Goal: Task Accomplishment & Management: Use online tool/utility

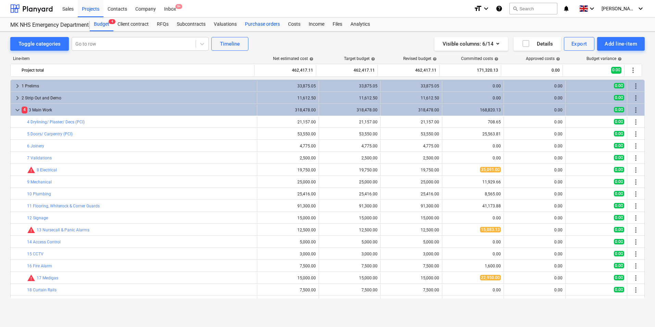
click at [264, 21] on div "Purchase orders" at bounding box center [262, 24] width 43 height 14
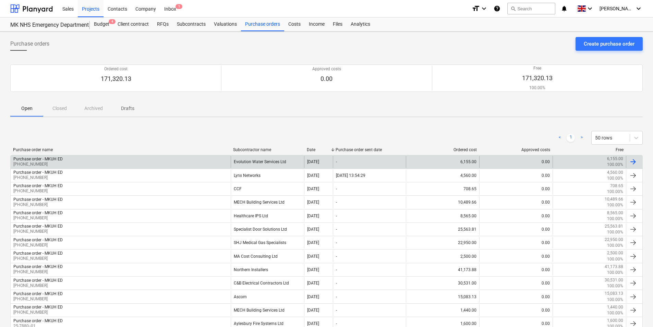
click at [146, 165] on div "Purchase order - MKUH ED [PHONE_NUMBER]" at bounding box center [121, 162] width 220 height 12
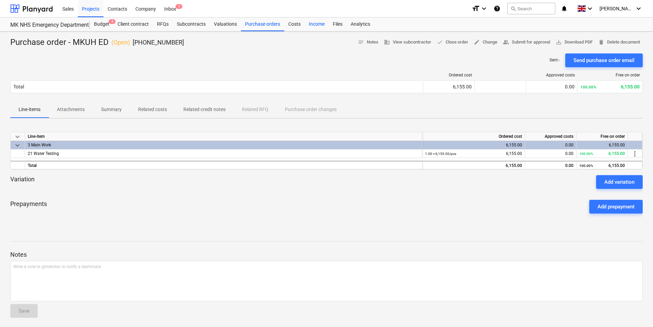
click at [319, 24] on div "Income" at bounding box center [317, 24] width 24 height 14
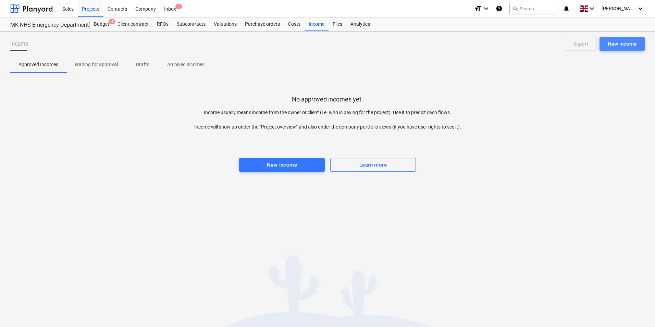
click at [616, 43] on div "New income" at bounding box center [622, 43] width 29 height 9
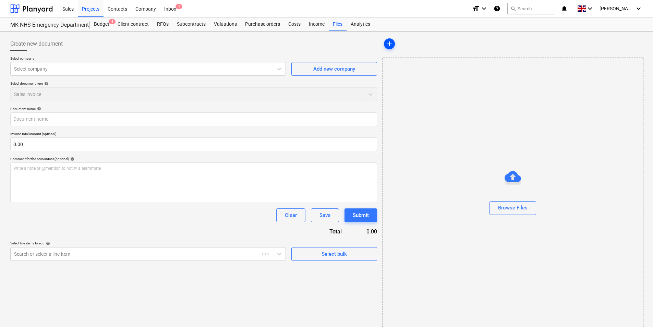
click at [385, 43] on span "add" at bounding box center [389, 44] width 8 height 8
click at [390, 45] on span "add" at bounding box center [389, 44] width 8 height 8
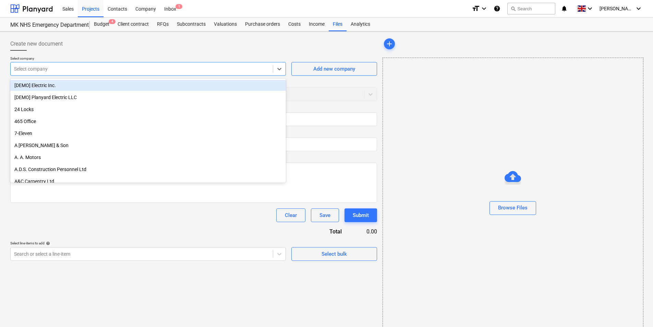
click at [176, 72] on div at bounding box center [141, 68] width 255 height 7
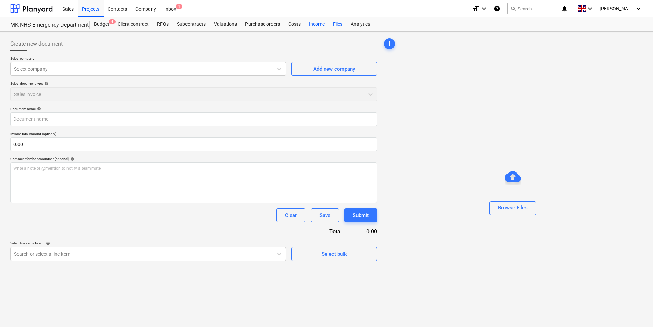
click at [317, 30] on div "Income" at bounding box center [317, 24] width 24 height 14
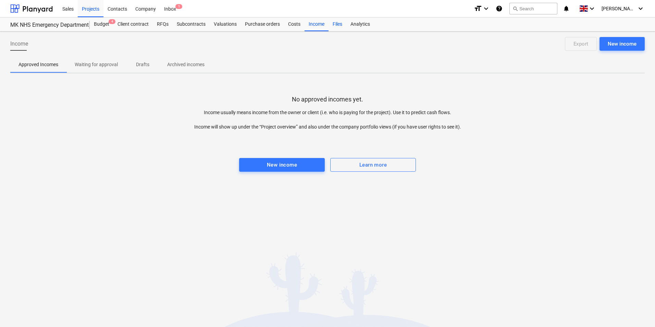
click at [331, 30] on div "Files" at bounding box center [338, 24] width 18 height 14
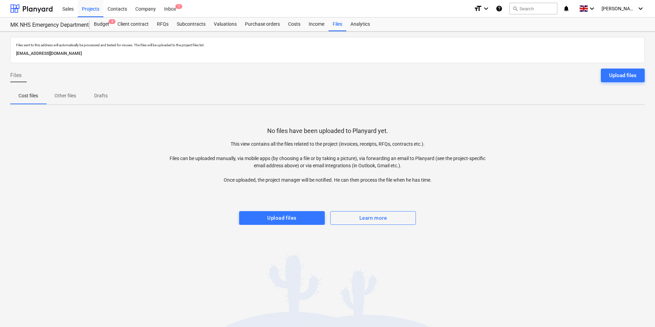
drag, startPoint x: 142, startPoint y: 56, endPoint x: 14, endPoint y: 62, distance: 128.3
click at [14, 62] on div "Files sent to this address will automatically be processed and tested for virus…" at bounding box center [327, 50] width 634 height 26
drag, startPoint x: 14, startPoint y: 62, endPoint x: 124, endPoint y: 60, distance: 110.3
click at [124, 60] on div "Files sent to this address will automatically be processed and tested for virus…" at bounding box center [327, 50] width 634 height 26
click at [126, 56] on p "[EMAIL_ADDRESS][DOMAIN_NAME]" at bounding box center [327, 53] width 623 height 7
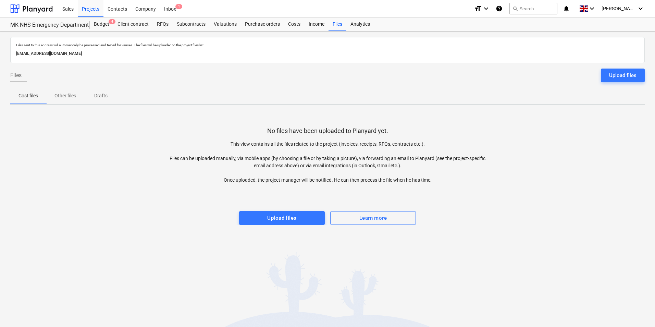
click at [126, 56] on p "[EMAIL_ADDRESS][DOMAIN_NAME]" at bounding box center [327, 53] width 623 height 7
drag, startPoint x: 126, startPoint y: 56, endPoint x: 185, endPoint y: 105, distance: 76.9
click at [185, 105] on div "Files sent to this address will automatically be processed and tested for virus…" at bounding box center [327, 179] width 655 height 295
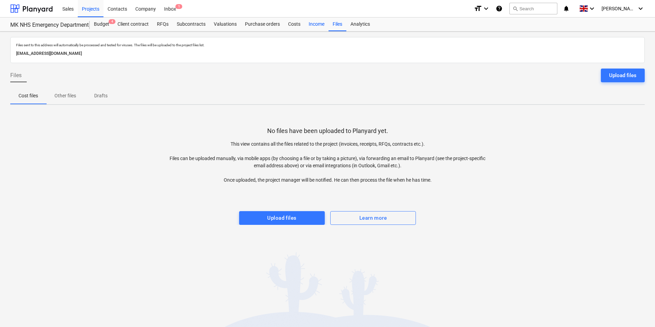
click at [314, 23] on div "Income" at bounding box center [317, 24] width 24 height 14
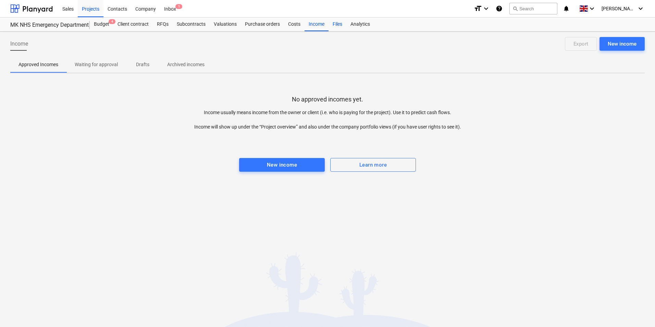
click at [335, 25] on div "Files" at bounding box center [338, 24] width 18 height 14
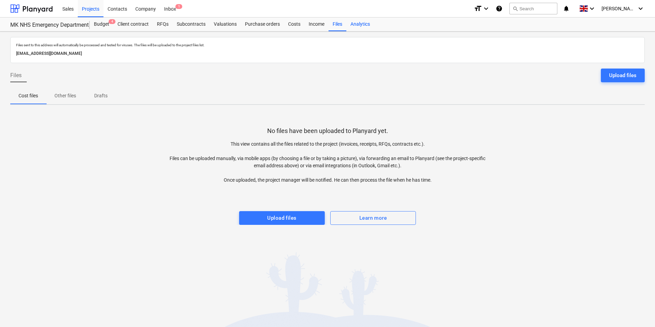
click at [353, 25] on div "Analytics" at bounding box center [360, 24] width 28 height 14
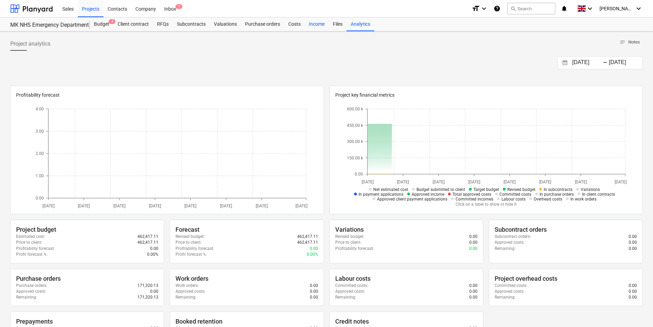
click at [321, 25] on div "Income" at bounding box center [317, 24] width 24 height 14
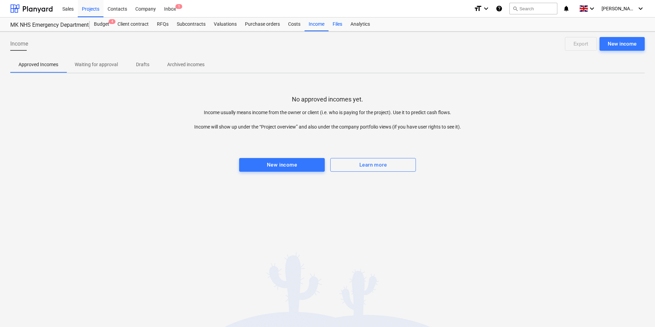
click at [333, 25] on div "Files" at bounding box center [338, 24] width 18 height 14
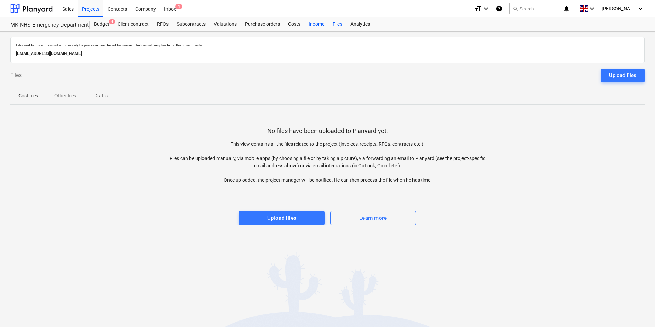
click at [312, 25] on div "Income" at bounding box center [317, 24] width 24 height 14
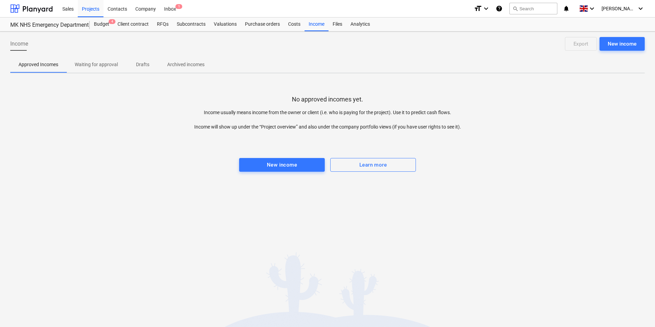
click at [91, 66] on p "Waiting for approval" at bounding box center [96, 64] width 43 height 7
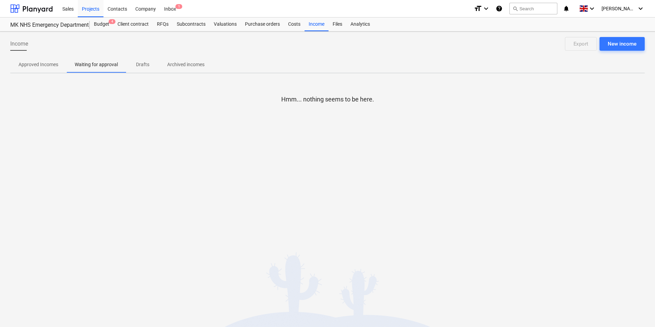
click at [142, 66] on p "Drafts" at bounding box center [142, 64] width 16 height 7
click at [174, 64] on p "Archived incomes" at bounding box center [185, 64] width 37 height 7
click at [107, 67] on p "Waiting for approval" at bounding box center [96, 64] width 43 height 7
click at [40, 71] on button "Approved Incomes" at bounding box center [38, 64] width 56 height 16
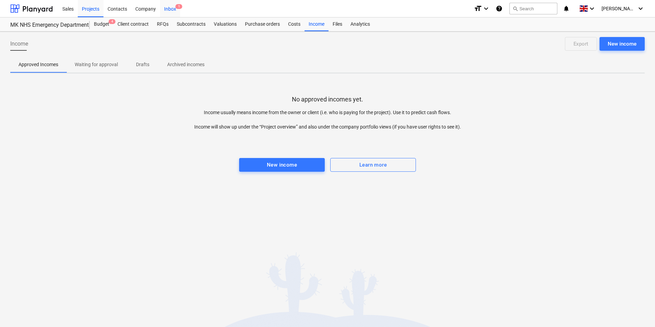
click at [171, 10] on div "Inbox 1" at bounding box center [170, 8] width 20 height 17
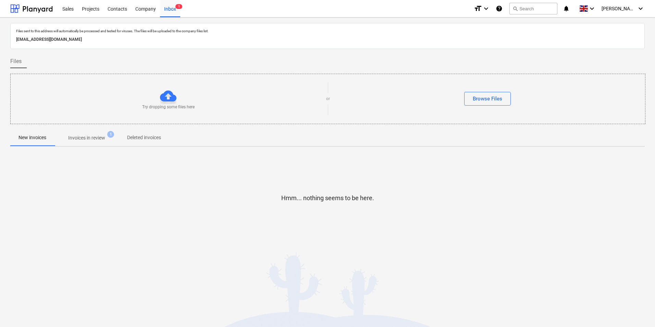
click at [101, 133] on span "Invoices in review 1" at bounding box center [86, 138] width 64 height 12
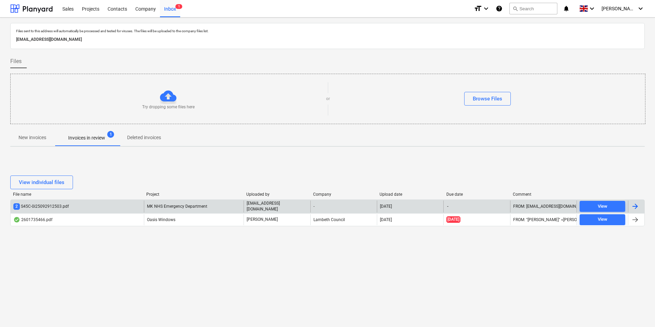
click at [101, 205] on div "2 S45C-0i25092912503.pdf" at bounding box center [77, 206] width 133 height 12
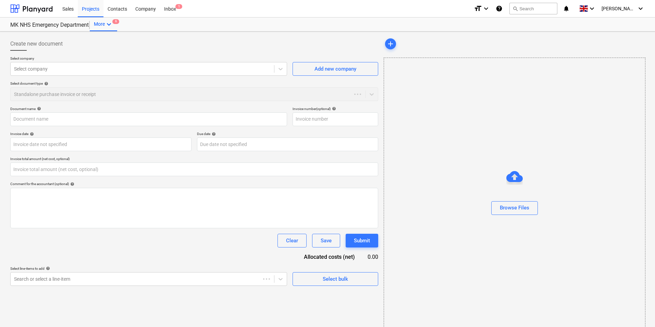
type input "0.00"
type input "Outlook-vnqkaqcj.png"
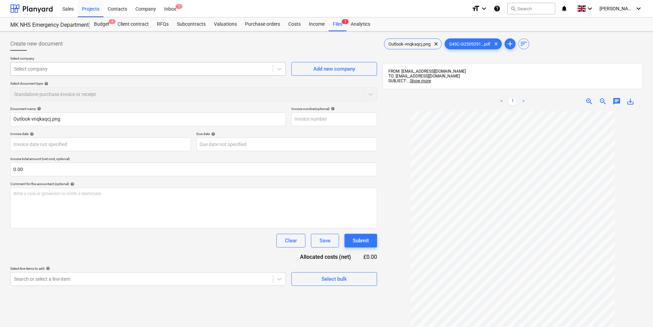
click at [209, 71] on div at bounding box center [141, 68] width 255 height 7
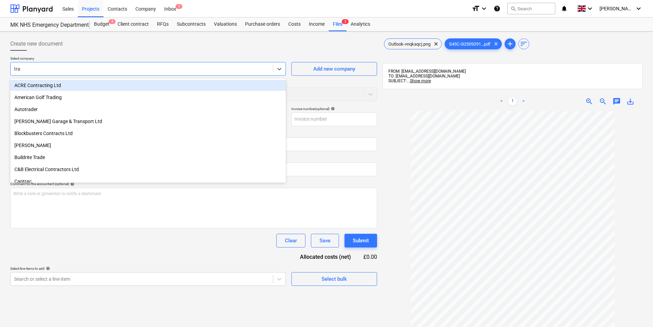
type input "trav"
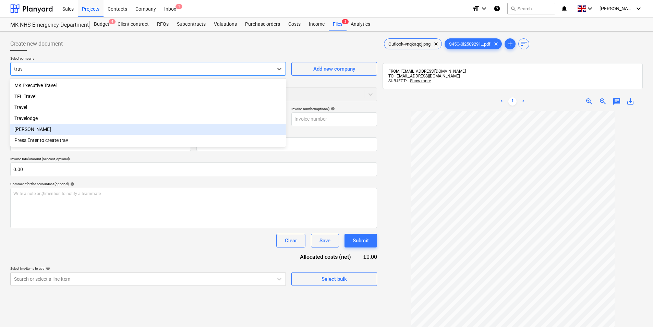
click at [121, 131] on div "[PERSON_NAME]" at bounding box center [147, 129] width 275 height 11
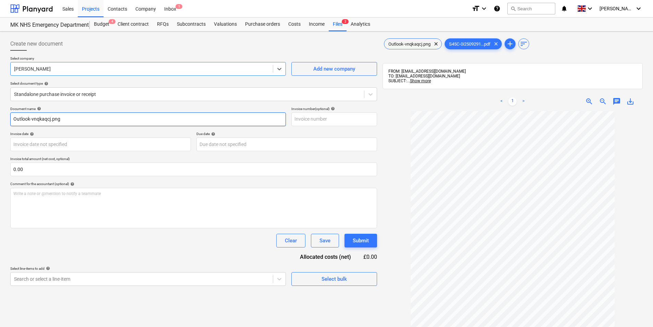
click at [90, 121] on input "Outlook-vnqkaqcj.png" at bounding box center [147, 119] width 275 height 14
click at [71, 120] on input "Outlook-vnqkaqcj.png" at bounding box center [147, 119] width 275 height 14
type input "[PERSON_NAME]"
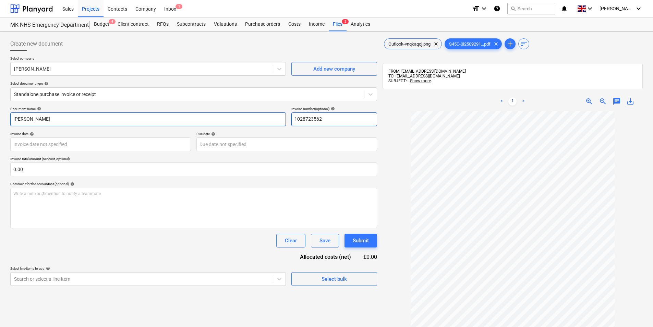
type input "1028723562"
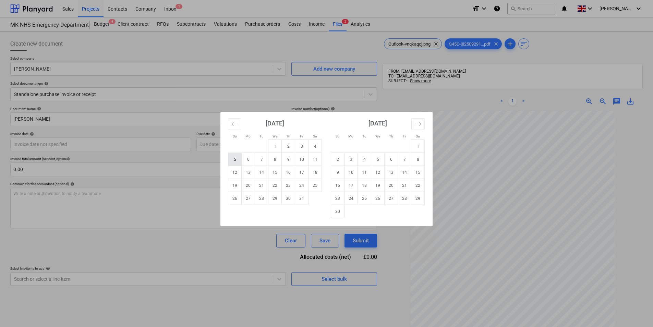
click at [235, 163] on td "5" at bounding box center [234, 159] width 13 height 13
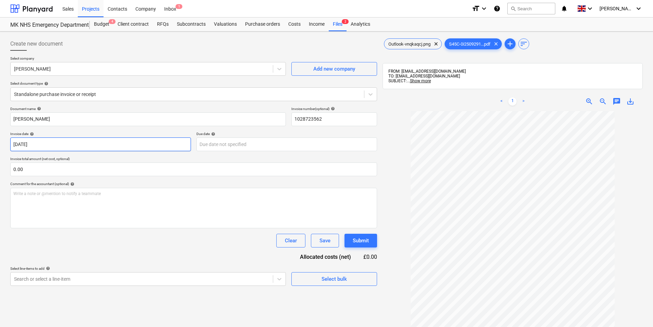
click at [73, 145] on body "Sales Projects Contacts Company Inbox 1 format_size keyboard_arrow_down help se…" at bounding box center [326, 163] width 653 height 327
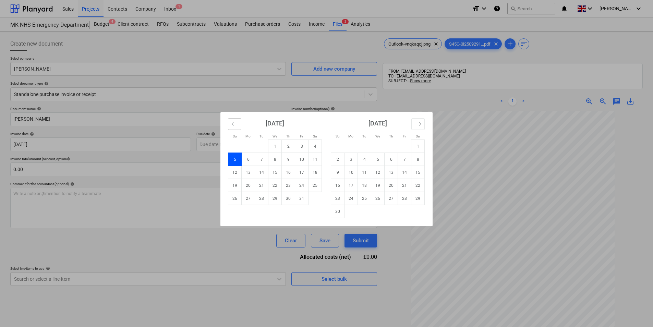
click at [236, 123] on icon "Move backward to switch to the previous month." at bounding box center [234, 124] width 7 height 7
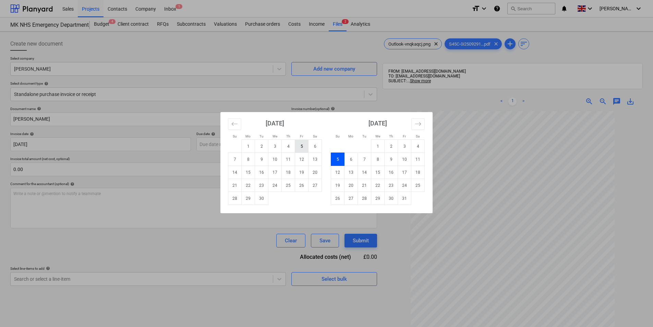
click at [304, 143] on td "5" at bounding box center [301, 146] width 13 height 13
type input "[DATE]"
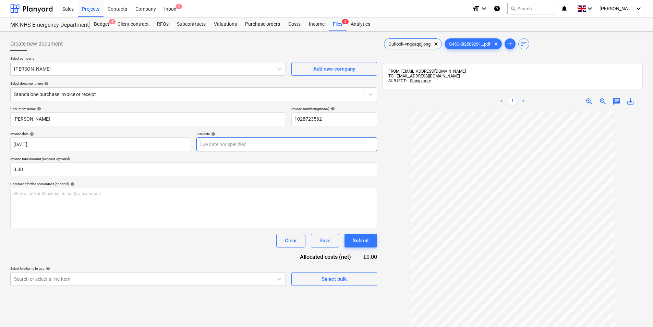
click at [240, 147] on body "Sales Projects Contacts Company Inbox 1 format_size keyboard_arrow_down help se…" at bounding box center [326, 163] width 653 height 327
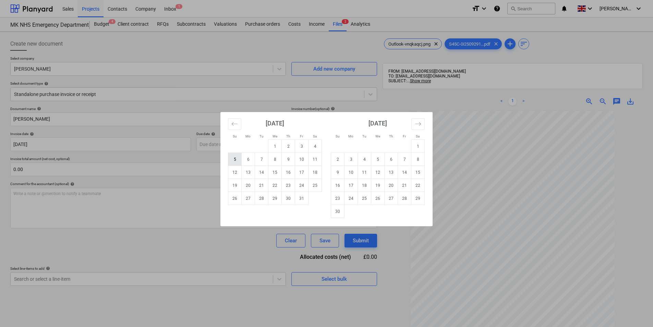
click at [239, 159] on td "5" at bounding box center [234, 159] width 13 height 13
type input "[DATE]"
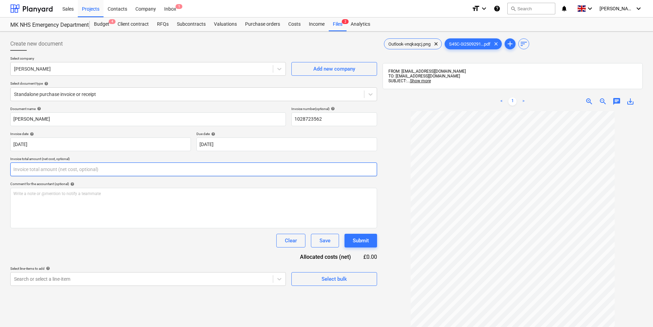
click at [73, 175] on input "text" at bounding box center [193, 169] width 367 height 14
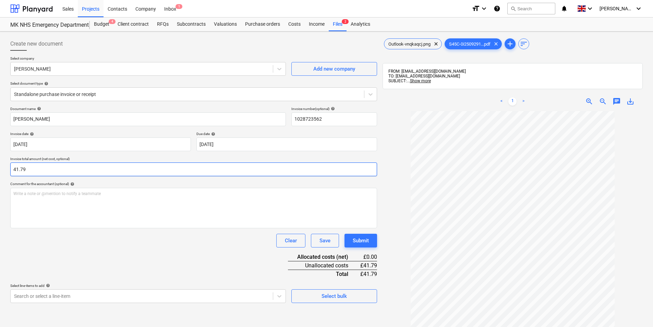
type input "41.79"
drag, startPoint x: 67, startPoint y: 255, endPoint x: 62, endPoint y: 250, distance: 7.0
drag, startPoint x: 62, startPoint y: 250, endPoint x: 59, endPoint y: 263, distance: 13.3
click at [59, 263] on div "Document name help [PERSON_NAME] Invoice number (optional) help 1028723562 Invo…" at bounding box center [193, 205] width 367 height 196
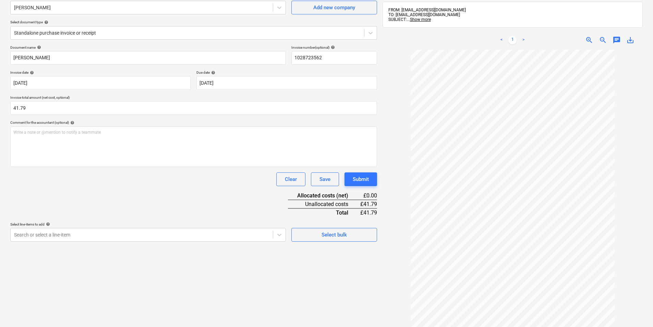
scroll to position [97, 0]
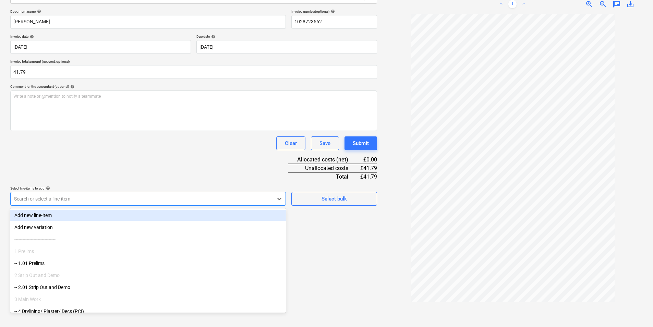
click at [117, 197] on div at bounding box center [141, 198] width 255 height 7
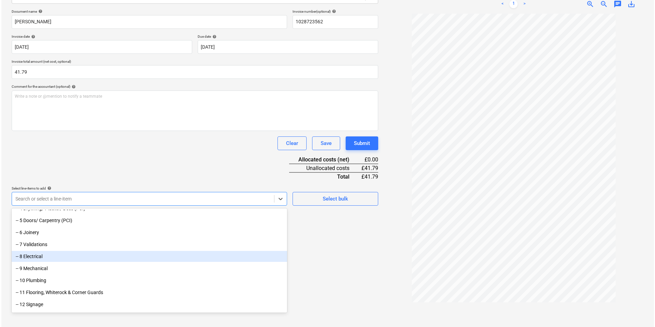
scroll to position [0, 0]
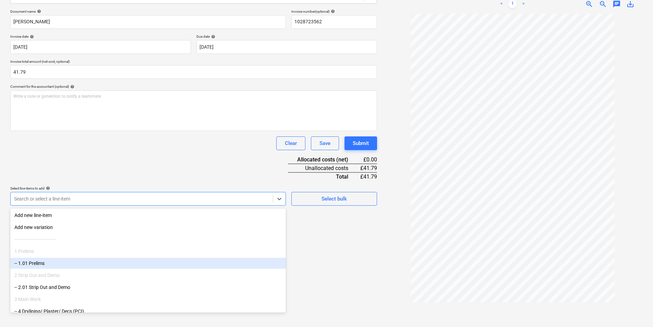
click at [120, 258] on div "-- 1.01 Prelims" at bounding box center [147, 263] width 275 height 11
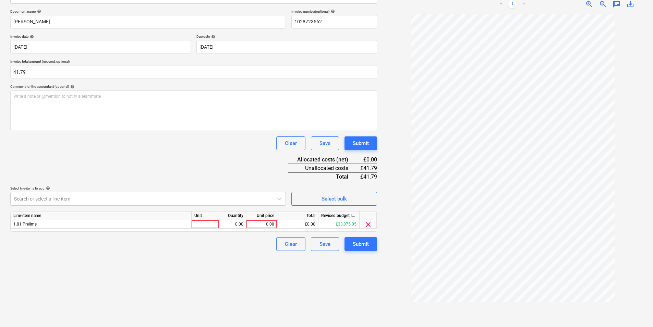
click at [104, 181] on div "Document name help [PERSON_NAME] Invoice number (optional) help 1028723562 Invo…" at bounding box center [193, 130] width 367 height 242
click at [208, 220] on div at bounding box center [205, 224] width 27 height 9
type input "1"
type input "4"
click at [250, 223] on input "5.15" at bounding box center [261, 224] width 30 height 8
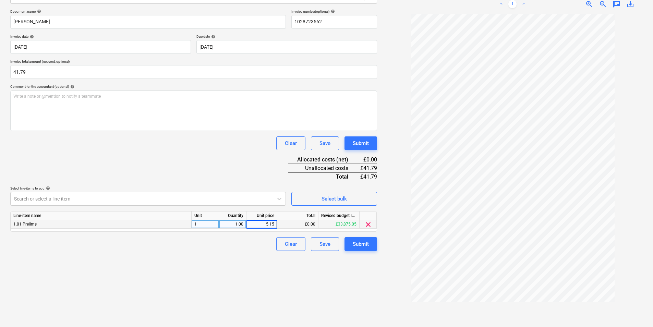
click at [250, 223] on input "5.15" at bounding box center [261, 224] width 30 height 8
type input "50.15"
click at [244, 237] on div "Clear Save Submit" at bounding box center [193, 244] width 367 height 14
click at [255, 227] on div "50.15" at bounding box center [261, 224] width 25 height 9
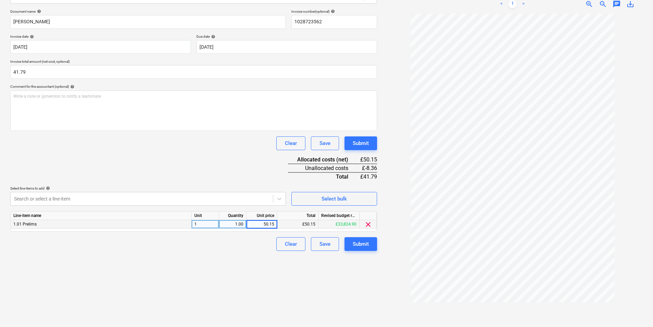
click at [255, 227] on input "50.15" at bounding box center [261, 224] width 30 height 8
type input "41.79"
click at [246, 259] on div "Create new document Select company [PERSON_NAME] Add new company Select documen…" at bounding box center [194, 130] width 372 height 387
click at [358, 246] on div "Submit" at bounding box center [361, 243] width 16 height 9
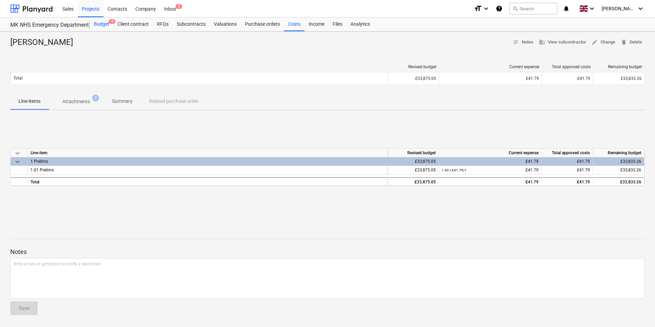
click at [102, 27] on div "Budget 4" at bounding box center [102, 24] width 24 height 14
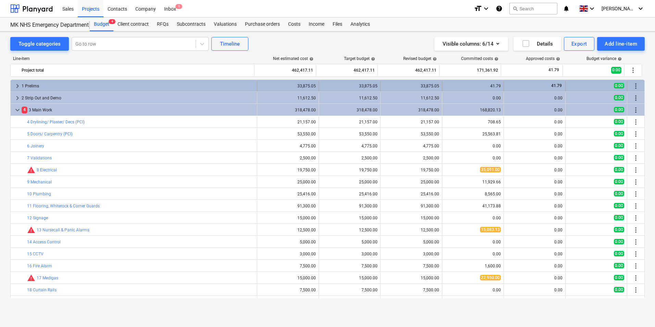
click at [60, 86] on div "1 Prelims" at bounding box center [138, 86] width 233 height 11
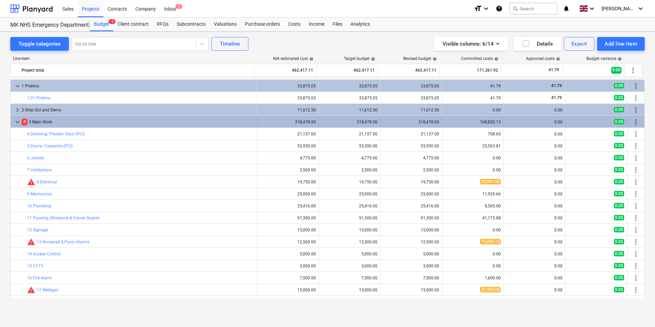
click at [161, 120] on div "4 3 Main Work" at bounding box center [138, 121] width 233 height 11
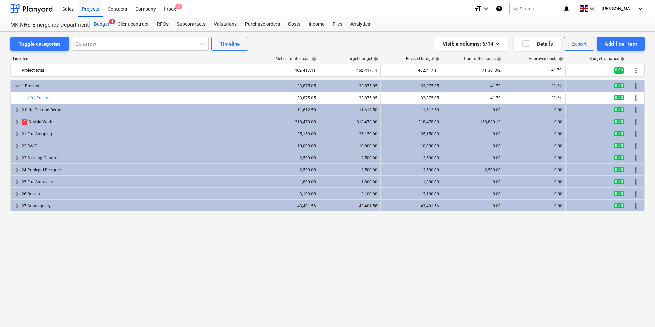
click at [161, 120] on div "4 3 Main Work" at bounding box center [138, 121] width 233 height 11
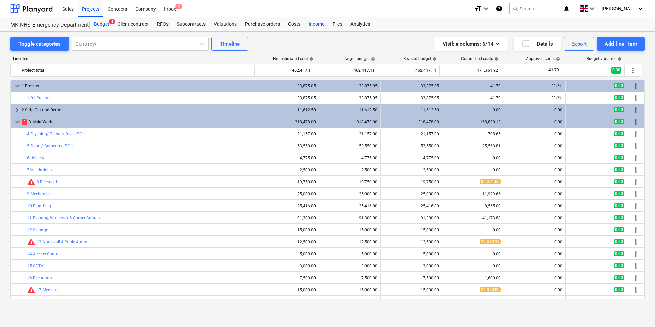
click at [306, 25] on div "Income" at bounding box center [317, 24] width 24 height 14
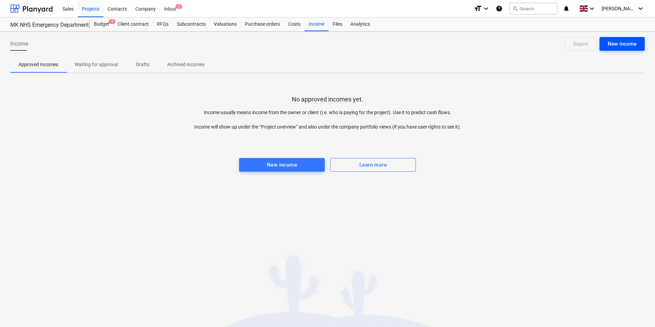
click at [608, 44] on div "New income" at bounding box center [622, 43] width 29 height 9
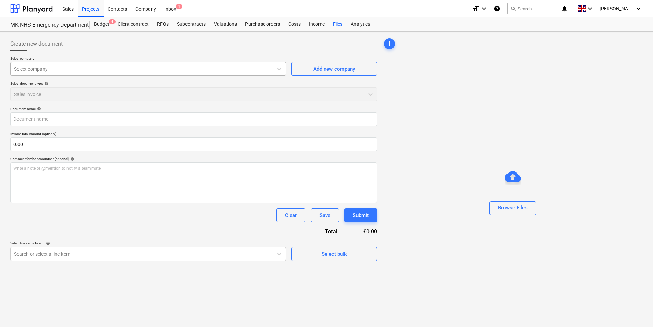
click at [99, 67] on div at bounding box center [141, 68] width 255 height 7
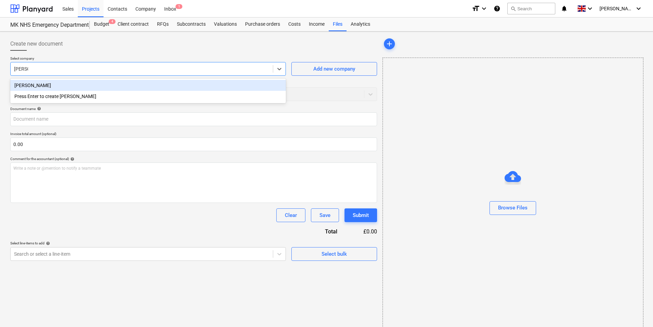
type input "[PERSON_NAME]"
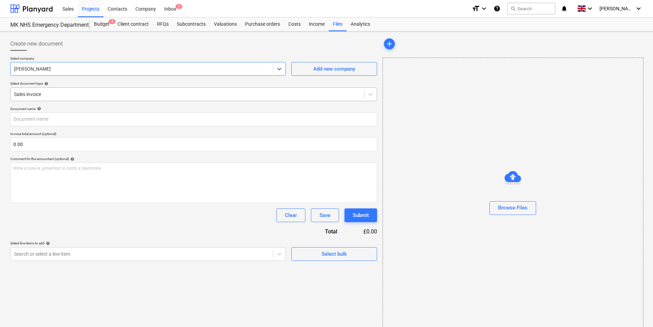
click at [90, 91] on div at bounding box center [187, 94] width 346 height 7
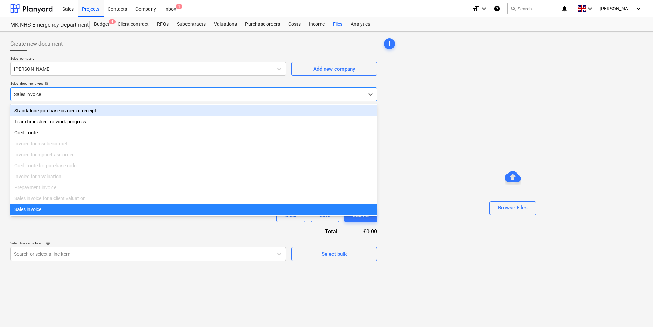
click at [83, 87] on p "Select document type help" at bounding box center [193, 84] width 367 height 6
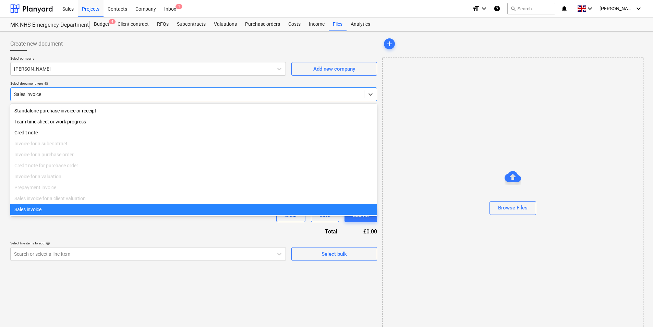
click at [78, 91] on div at bounding box center [187, 94] width 346 height 7
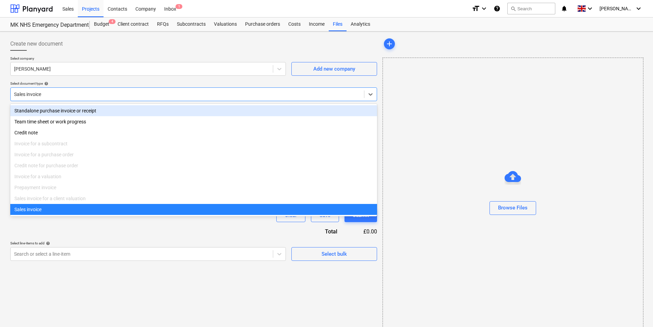
click at [66, 110] on div "Standalone purchase invoice or receipt" at bounding box center [193, 110] width 367 height 11
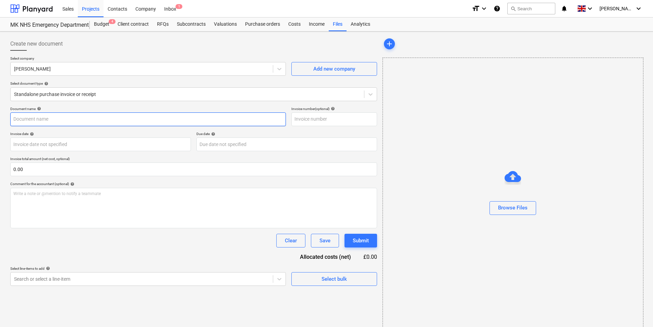
click at [100, 122] on input "text" at bounding box center [147, 119] width 275 height 14
type input "[PERSON_NAME]"
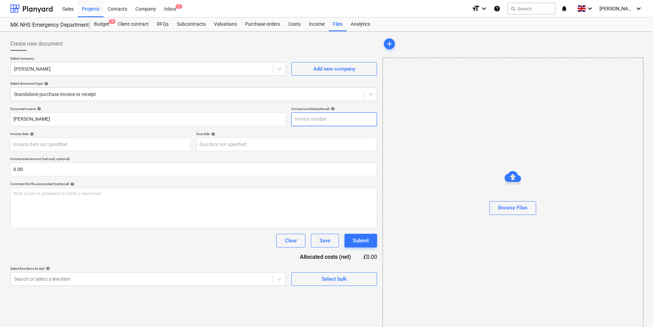
click at [297, 116] on input "text" at bounding box center [334, 119] width 86 height 14
click at [515, 205] on div "Browse Files" at bounding box center [512, 207] width 29 height 9
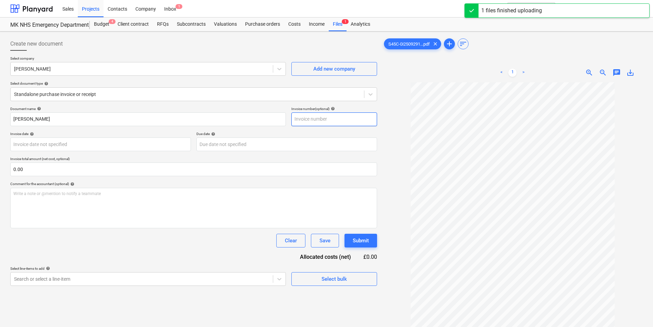
click at [328, 120] on input "text" at bounding box center [334, 119] width 86 height 14
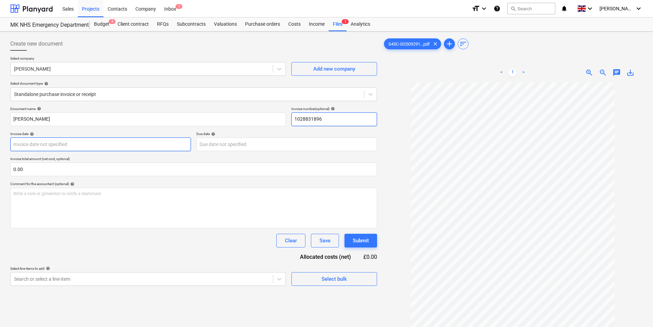
type input "1028831896"
click at [116, 150] on body "Sales Projects Contacts Company Inbox 1 format_size keyboard_arrow_down help se…" at bounding box center [326, 163] width 653 height 327
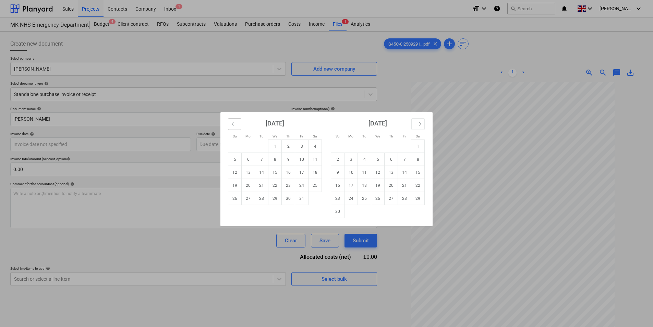
click at [230, 122] on button "Move backward to switch to the previous month." at bounding box center [234, 124] width 13 height 12
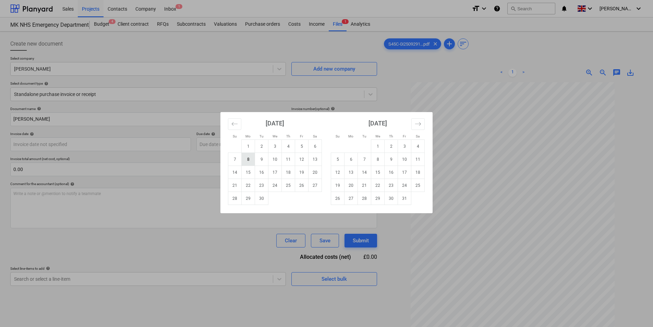
click at [250, 162] on td "8" at bounding box center [248, 159] width 13 height 13
type input "[DATE]"
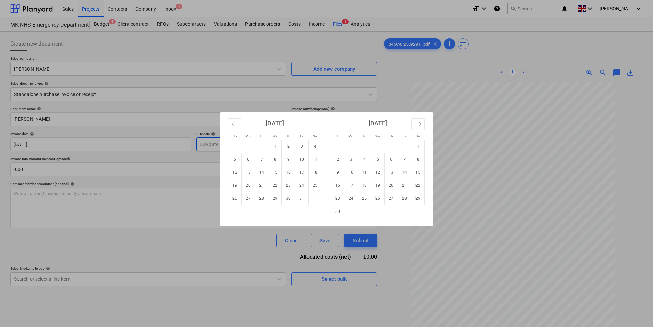
click at [230, 146] on body "Sales Projects Contacts Company Inbox 1 format_size keyboard_arrow_down help se…" at bounding box center [326, 163] width 653 height 327
click at [272, 159] on td "8" at bounding box center [274, 159] width 13 height 13
type input "[DATE]"
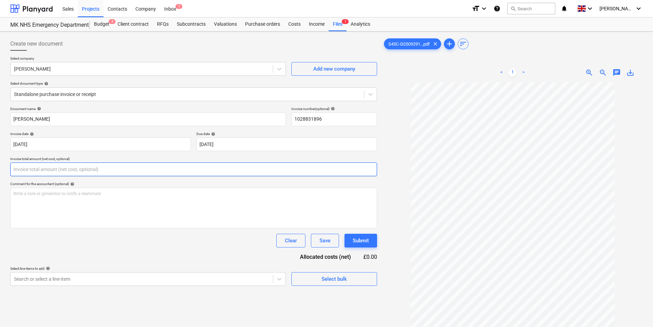
click at [144, 173] on input "text" at bounding box center [193, 169] width 367 height 14
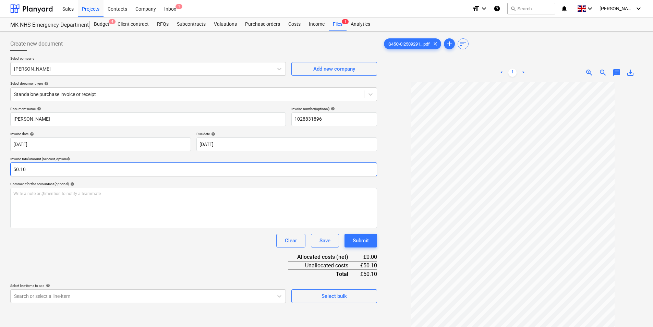
type input "50.10"
click at [72, 249] on div "Document name help [PERSON_NAME] Invoice number (optional) help 1028831896 Invo…" at bounding box center [193, 205] width 367 height 196
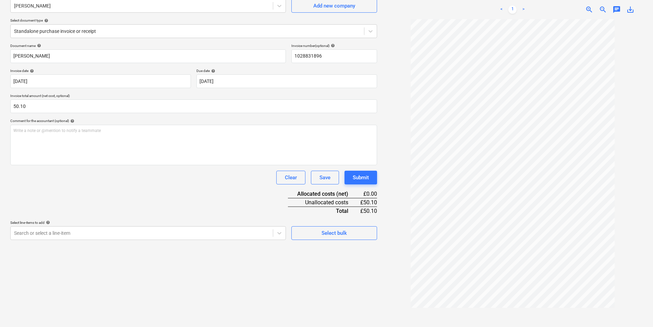
scroll to position [69, 0]
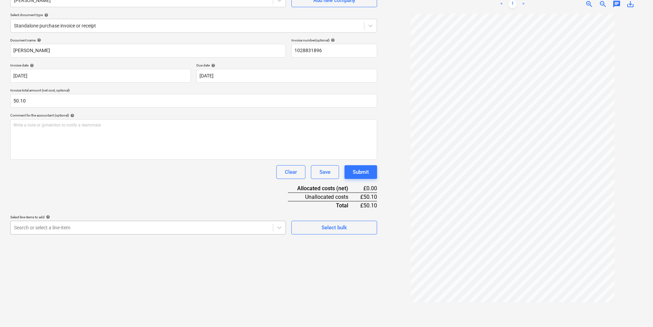
click at [162, 226] on body "Sales Projects Contacts Company Inbox 1 format_size keyboard_arrow_down help se…" at bounding box center [326, 94] width 653 height 327
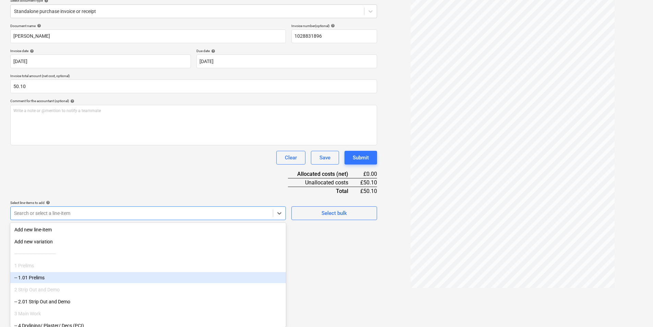
click at [63, 279] on div "-- 1.01 Prelims" at bounding box center [147, 277] width 275 height 11
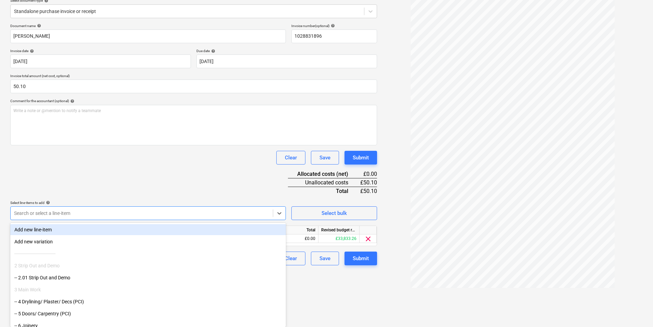
click at [135, 191] on div "Document name help [PERSON_NAME] Invoice number (optional) help 1028831896 Invo…" at bounding box center [193, 145] width 367 height 242
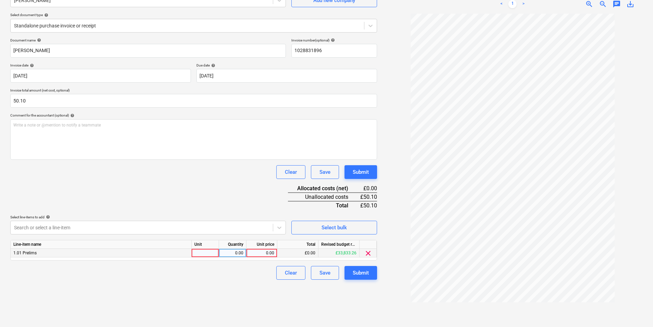
click at [199, 255] on div at bounding box center [205, 253] width 27 height 9
type input "1"
click at [222, 255] on div "0.00" at bounding box center [233, 253] width 22 height 9
click at [222, 255] on input at bounding box center [232, 253] width 27 height 8
type input "1"
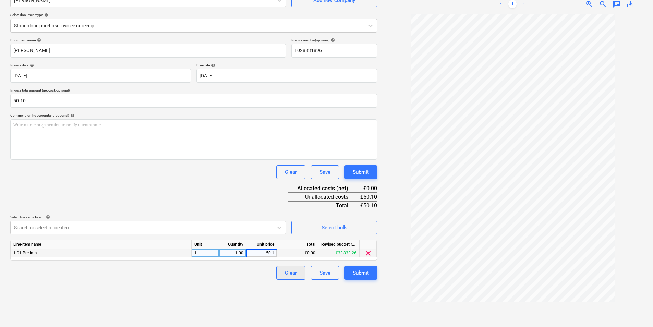
type input "50.10"
click at [217, 282] on div "Create new document Select company [PERSON_NAME] Add new company Select documen…" at bounding box center [194, 145] width 372 height 358
click at [356, 274] on div "Submit" at bounding box center [361, 272] width 16 height 9
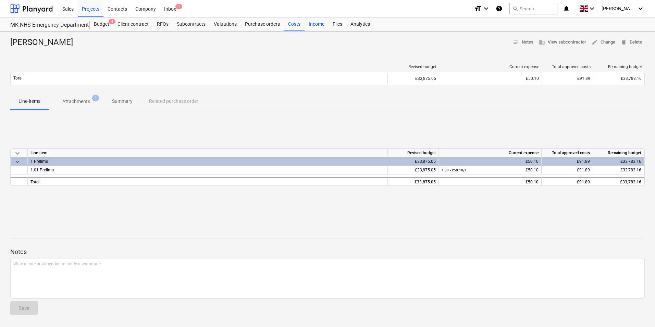
click at [312, 25] on div "Income" at bounding box center [317, 24] width 24 height 14
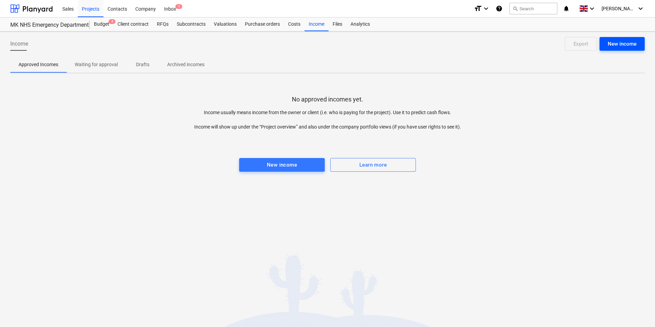
click at [616, 47] on div "New income" at bounding box center [622, 43] width 29 height 9
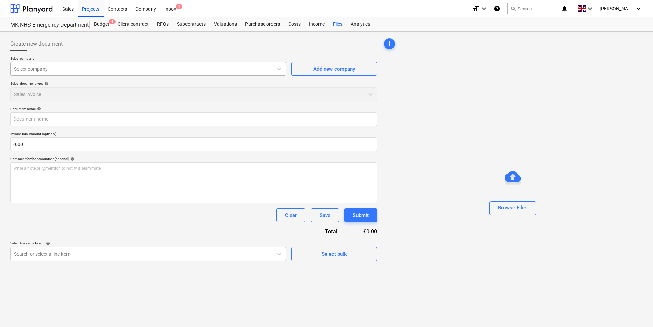
click at [111, 75] on div "Select company" at bounding box center [147, 69] width 275 height 14
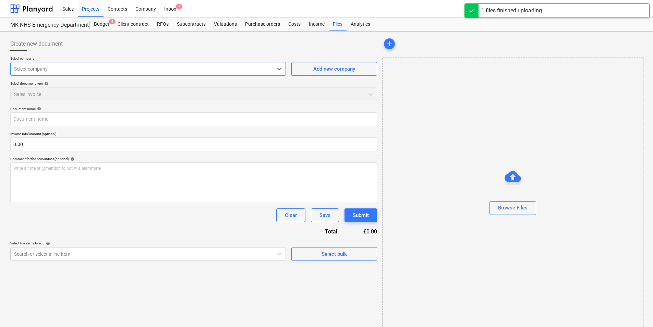
type input "S45C-0i25092912504.pdf"
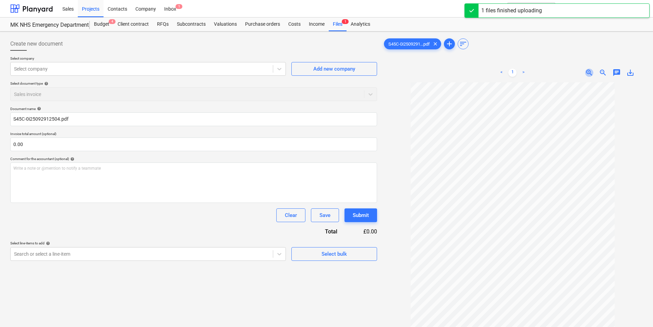
click at [589, 73] on span "zoom_in" at bounding box center [589, 73] width 8 height 8
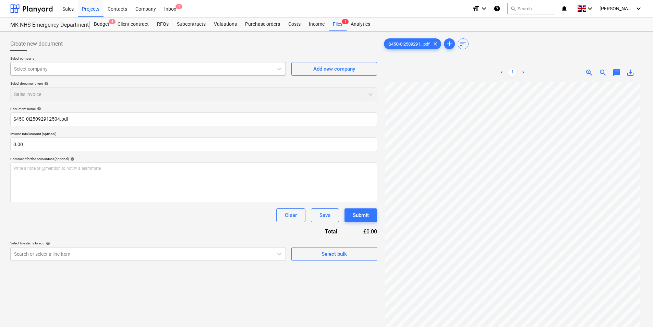
click at [63, 69] on div at bounding box center [141, 68] width 255 height 7
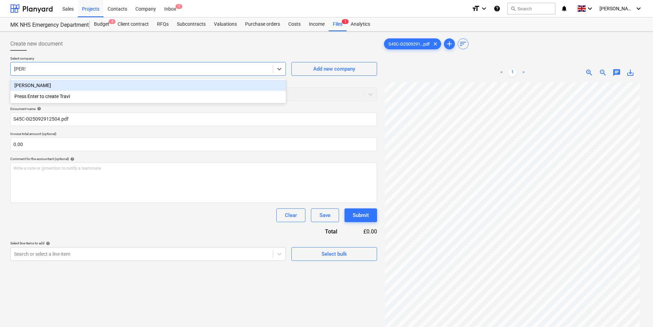
type input "[PERSON_NAME]"
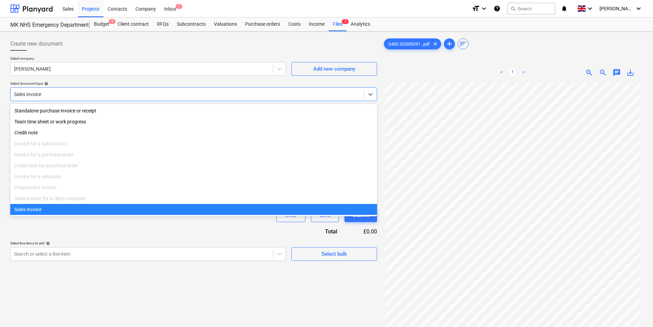
click at [61, 89] on div "Sales invoice" at bounding box center [187, 94] width 353 height 10
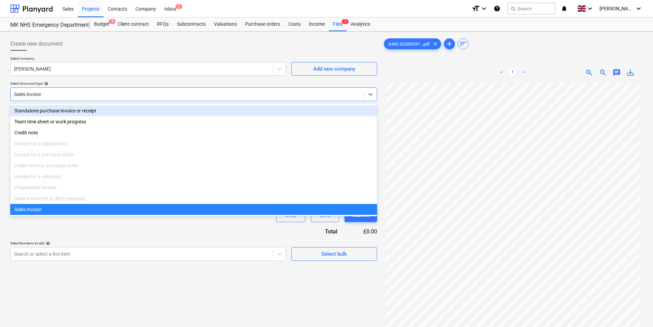
click at [61, 111] on div "Standalone purchase invoice or receipt" at bounding box center [193, 110] width 367 height 11
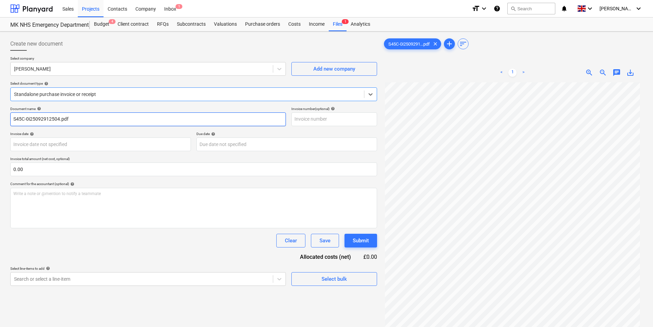
click at [88, 120] on input "S45C-0i25092912504.pdf" at bounding box center [147, 119] width 275 height 14
type input "[PERSON_NAME]"
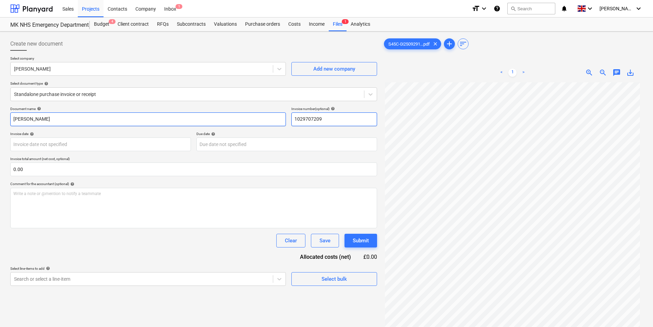
type input "1029707209"
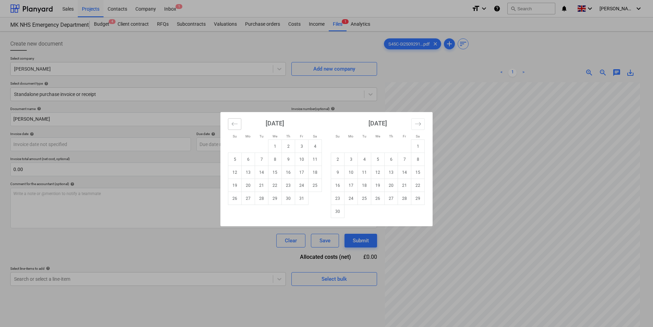
click at [233, 127] on button "Move backward to switch to the previous month." at bounding box center [234, 124] width 13 height 12
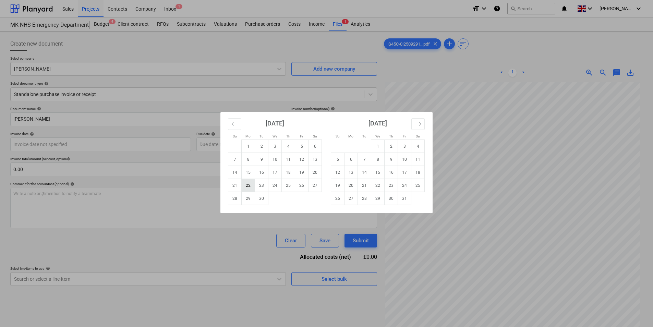
click at [249, 185] on td "22" at bounding box center [248, 185] width 13 height 13
type input "[DATE]"
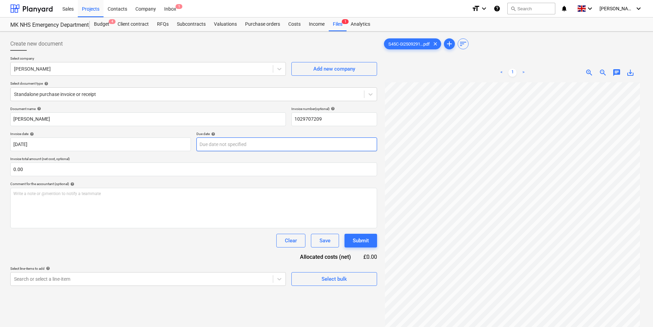
click at [257, 148] on body "Sales Projects Contacts Company Inbox 1 format_size keyboard_arrow_down help se…" at bounding box center [326, 163] width 653 height 327
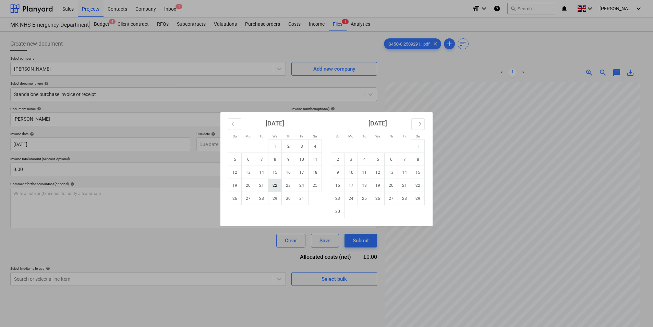
click at [275, 187] on td "22" at bounding box center [274, 185] width 13 height 13
type input "[DATE]"
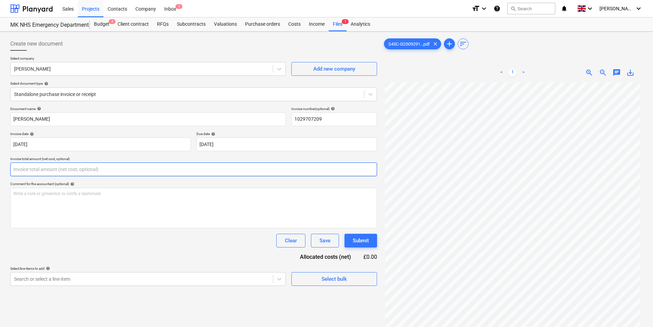
click at [113, 172] on input "text" at bounding box center [193, 169] width 367 height 14
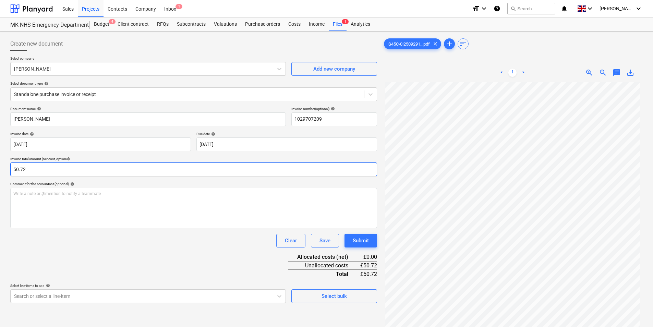
type input "50.72"
click at [170, 262] on div "Document name help [PERSON_NAME] Invoice number (optional) help 1029707209 Invo…" at bounding box center [193, 205] width 367 height 196
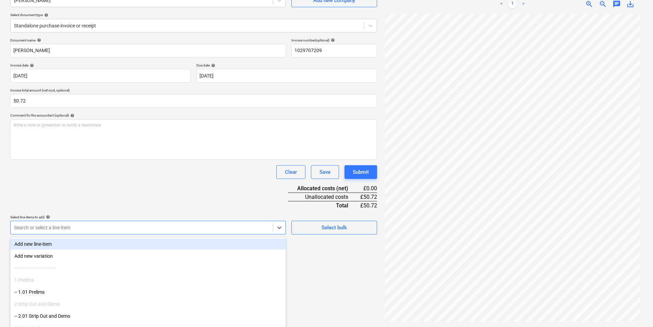
scroll to position [83, 0]
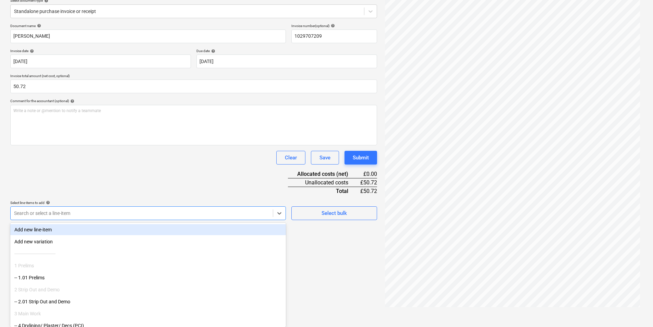
click at [101, 228] on body "Sales Projects Contacts Company Inbox 1 format_size keyboard_arrow_down help se…" at bounding box center [326, 80] width 653 height 327
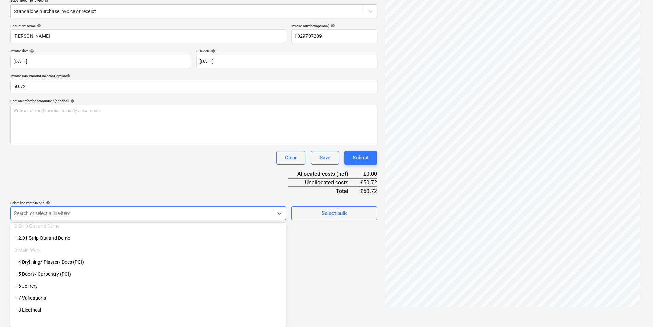
scroll to position [69, 0]
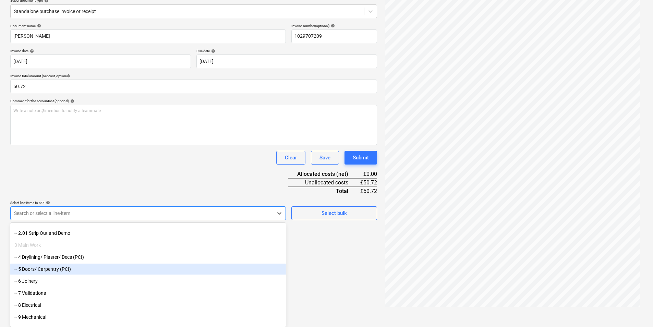
drag, startPoint x: 97, startPoint y: 283, endPoint x: 89, endPoint y: 270, distance: 15.5
click at [89, 270] on div "-- 5 Doors/ Carpentry (PCI)" at bounding box center [147, 268] width 275 height 11
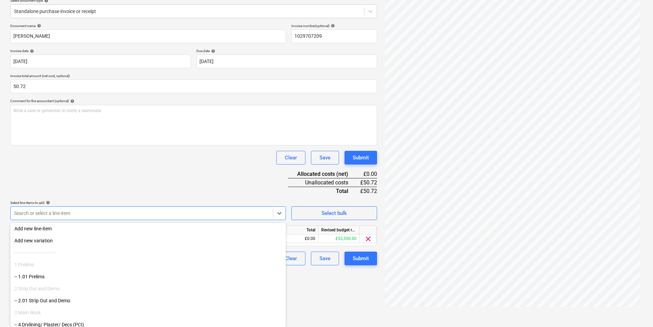
scroll to position [0, 0]
click at [117, 196] on div "Document name help [PERSON_NAME] Invoice number (optional) help 1029707209 Invo…" at bounding box center [193, 145] width 367 height 242
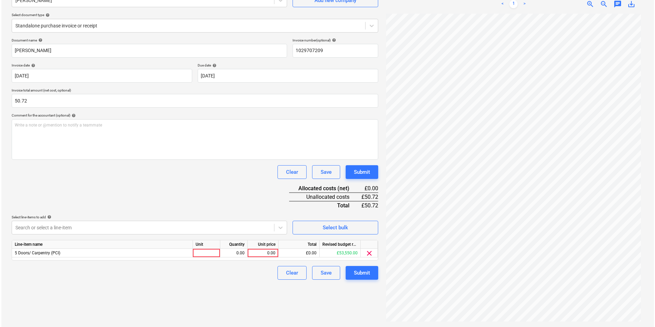
scroll to position [69, 0]
click at [212, 254] on div at bounding box center [205, 253] width 27 height 9
type input "1"
type input "50.72"
click at [259, 294] on div "Create new document Select company [PERSON_NAME] Add new company Select documen…" at bounding box center [194, 145] width 372 height 358
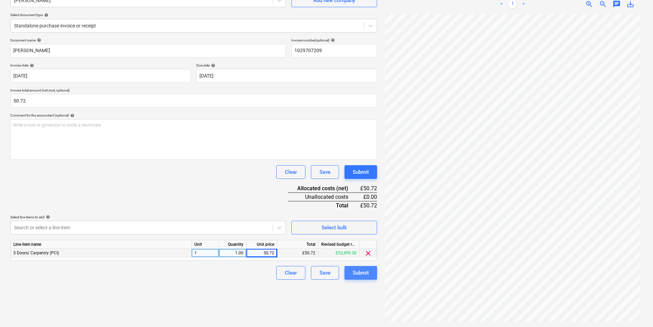
click at [364, 269] on div "Submit" at bounding box center [361, 272] width 16 height 9
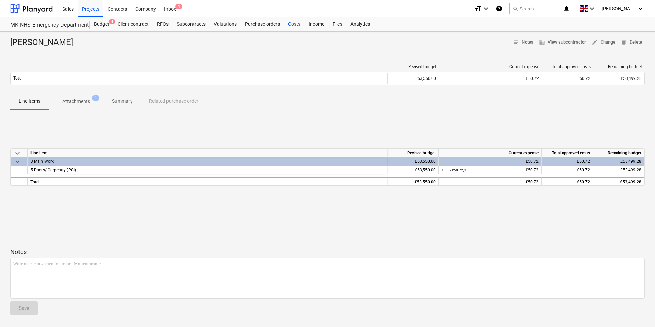
click at [72, 103] on p "Attachments" at bounding box center [76, 101] width 28 height 7
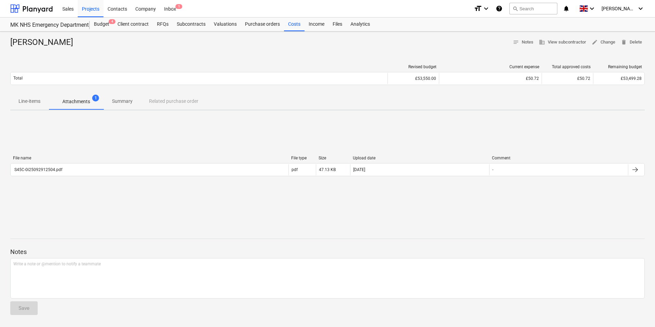
click at [42, 102] on span "Line-items" at bounding box center [29, 101] width 38 height 11
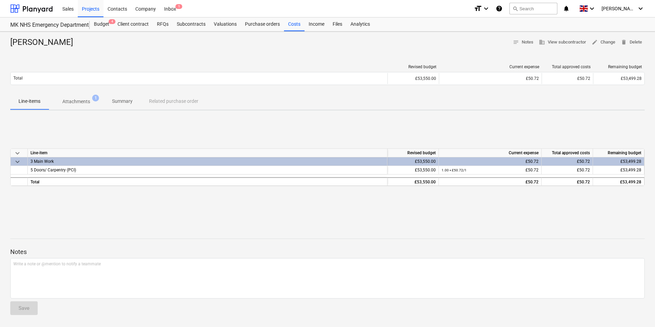
click at [80, 107] on span "Attachments 1" at bounding box center [76, 101] width 55 height 12
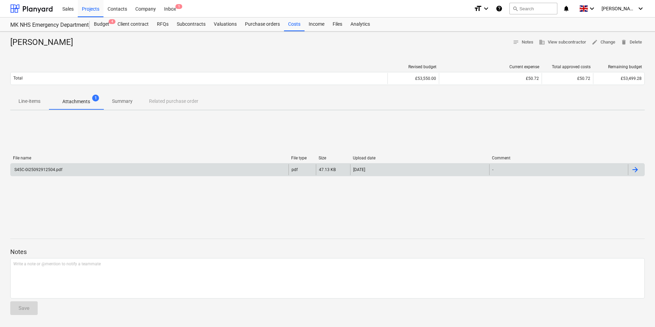
click at [147, 171] on div "S45C-0i25092912504.pdf" at bounding box center [150, 169] width 278 height 11
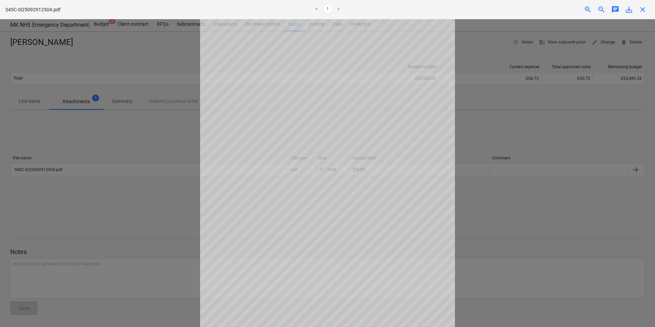
scroll to position [20, 0]
click at [641, 16] on div "S45C-0i25092912504.pdf < 1 > zoom_in zoom_out chat 0 save_alt close" at bounding box center [327, 9] width 655 height 19
click at [640, 13] on span "close" at bounding box center [643, 9] width 8 height 8
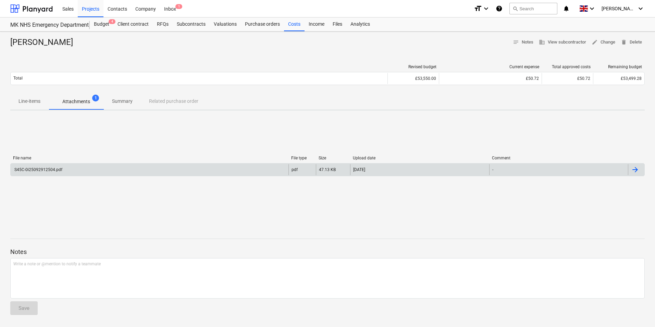
click at [640, 166] on div at bounding box center [636, 169] width 16 height 11
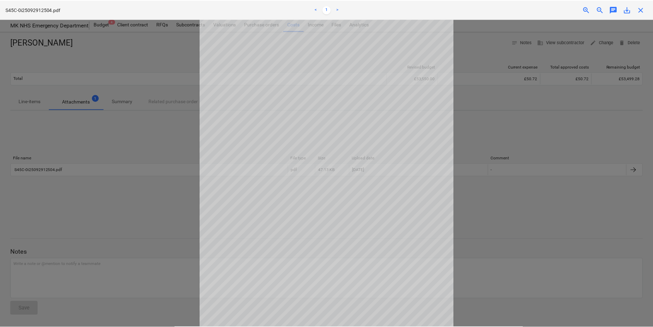
scroll to position [0, 0]
click at [139, 195] on div at bounding box center [327, 173] width 655 height 308
click at [47, 114] on div at bounding box center [327, 173] width 655 height 308
click at [39, 107] on div at bounding box center [327, 173] width 655 height 308
click at [645, 13] on span "close" at bounding box center [643, 9] width 8 height 8
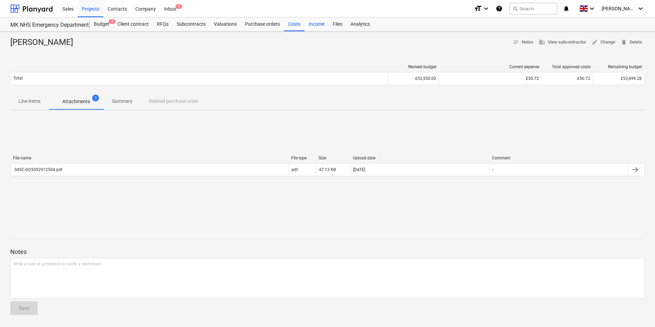
click at [308, 23] on div "Income" at bounding box center [317, 24] width 24 height 14
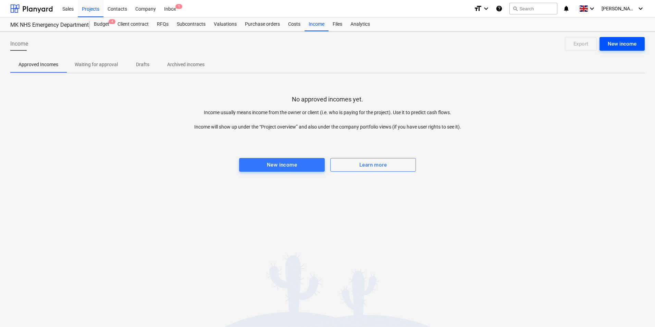
click at [627, 45] on div "New income" at bounding box center [622, 43] width 29 height 9
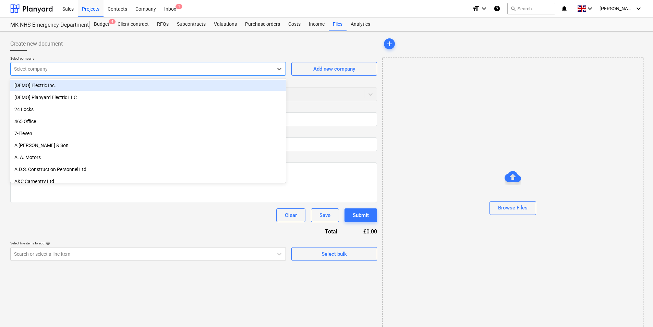
click at [141, 75] on div "Select company" at bounding box center [147, 69] width 275 height 14
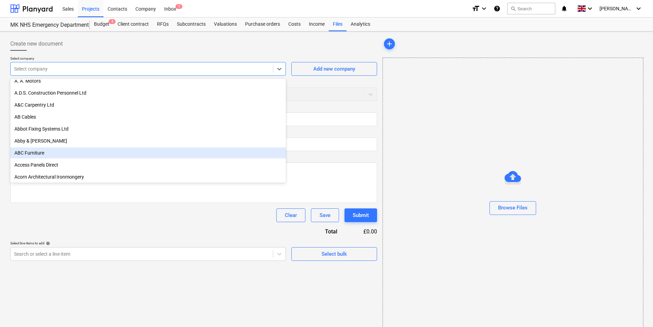
scroll to position [69, 0]
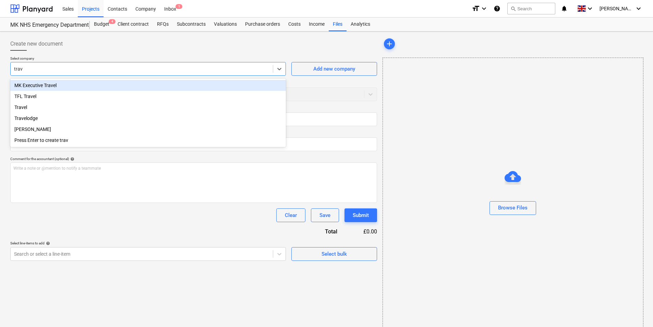
type input "travi"
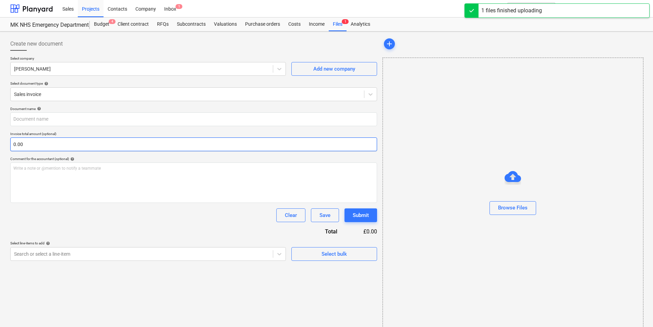
type input "S45C-0i25093010002.pdf"
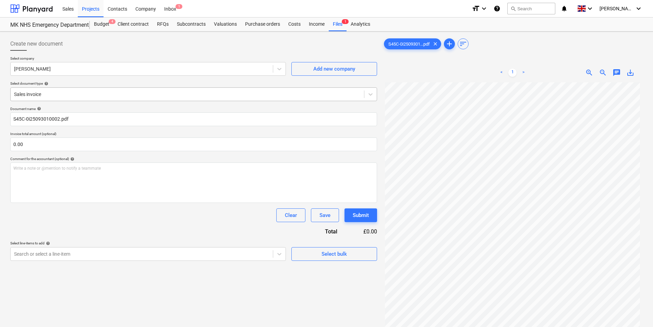
click at [72, 95] on div at bounding box center [187, 94] width 346 height 7
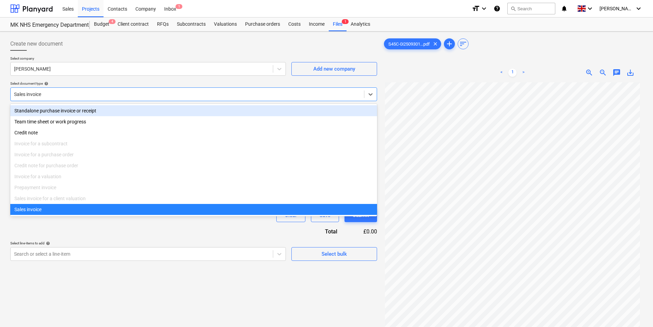
click at [69, 109] on div "Standalone purchase invoice or receipt" at bounding box center [193, 110] width 367 height 11
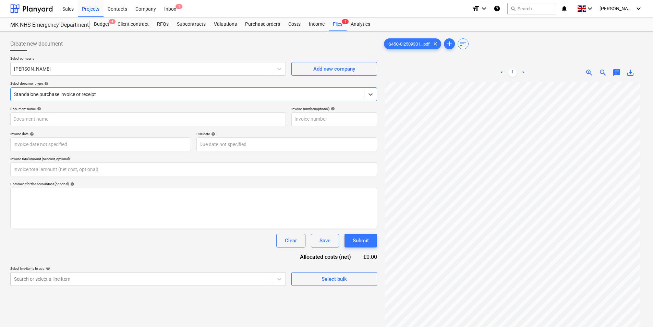
type input "S45C-0i25093010002.pdf"
type input "0.00"
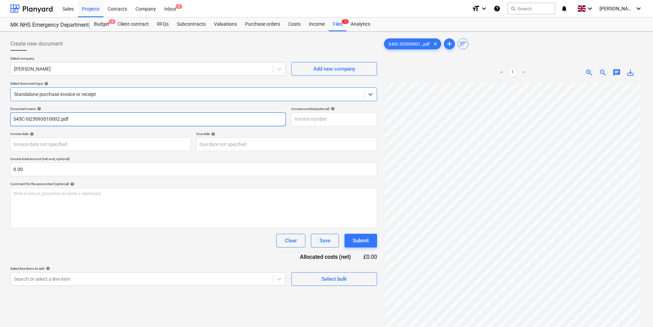
click at [77, 120] on input "S45C-0i25093010002.pdf" at bounding box center [147, 119] width 275 height 14
type input "[PERSON_NAME]"
type input "1030177146"
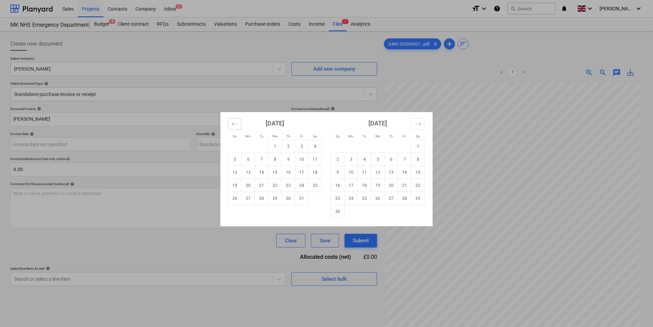
click at [229, 122] on button "Move backward to switch to the previous month." at bounding box center [234, 124] width 13 height 12
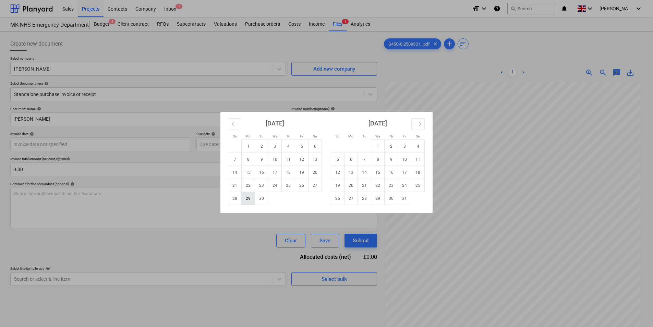
click at [245, 199] on td "29" at bounding box center [248, 198] width 13 height 13
type input "[DATE]"
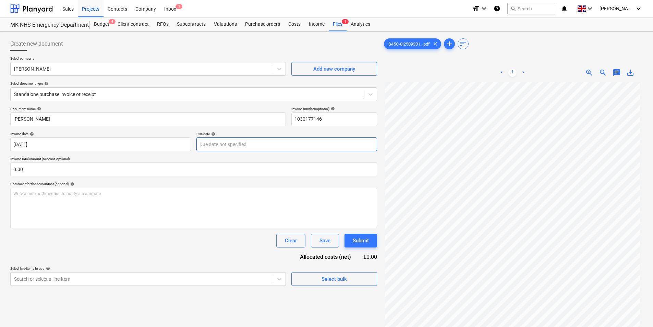
click at [252, 143] on body "Sales Projects Contacts Company Inbox 1 format_size keyboard_arrow_down help se…" at bounding box center [326, 163] width 653 height 327
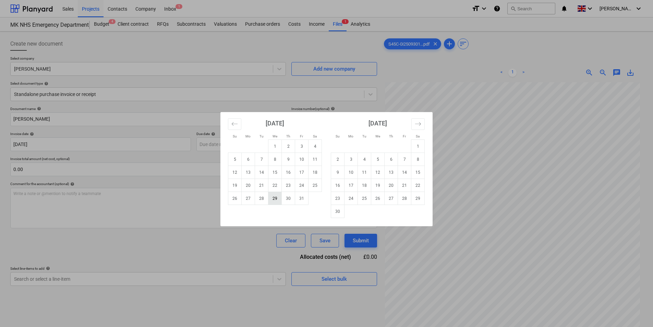
click at [272, 196] on td "29" at bounding box center [274, 198] width 13 height 13
type input "[DATE]"
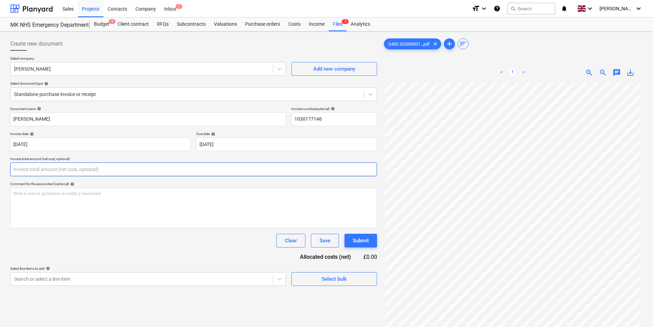
click at [159, 172] on input "text" at bounding box center [193, 169] width 367 height 14
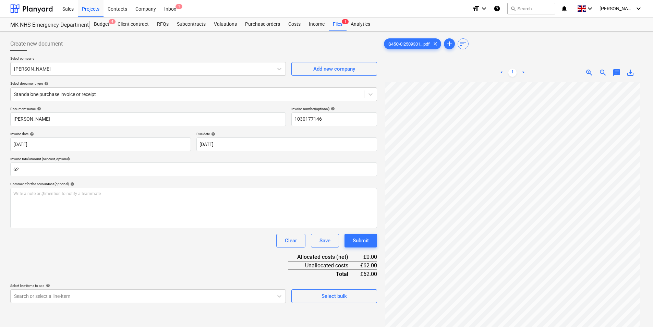
type input "62.00"
click at [141, 244] on div "Clear Save Submit" at bounding box center [193, 241] width 367 height 14
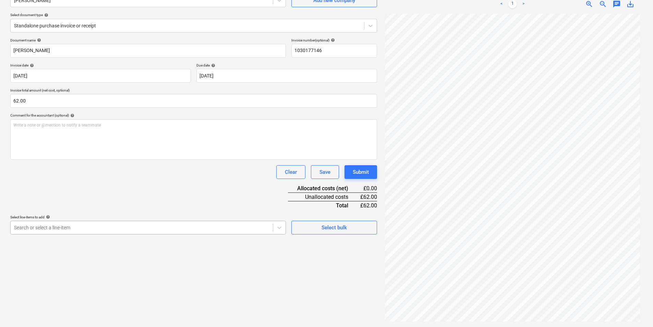
click at [86, 231] on body "Sales Projects Contacts Company Inbox 1 format_size keyboard_arrow_down help se…" at bounding box center [326, 94] width 653 height 327
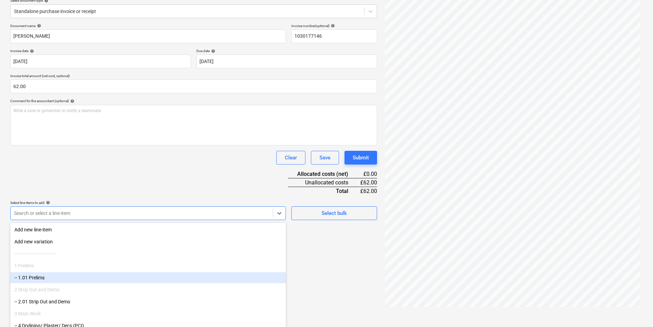
click at [50, 280] on div "-- 1.01 Prelims" at bounding box center [147, 277] width 275 height 11
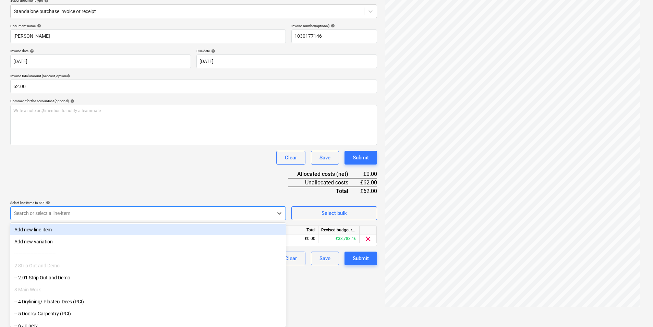
click at [117, 178] on div "Document name help [PERSON_NAME] Invoice number (optional) help 1030177146 Invo…" at bounding box center [193, 145] width 367 height 242
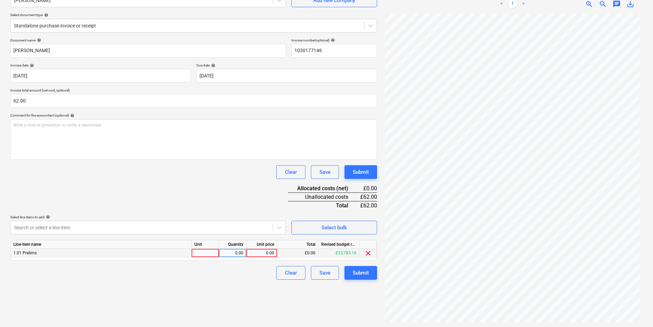
click at [210, 255] on div at bounding box center [205, 253] width 27 height 9
type input "1"
type input "62"
click at [227, 203] on div "Document name help [PERSON_NAME] Invoice number (optional) help 1030177146 Invo…" at bounding box center [193, 159] width 367 height 242
click at [361, 272] on div "Submit" at bounding box center [361, 272] width 16 height 9
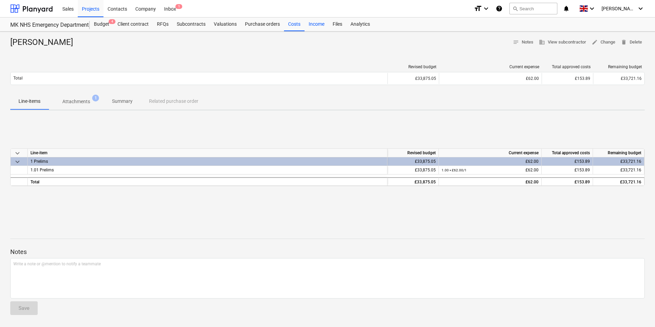
click at [319, 25] on div "Income" at bounding box center [317, 24] width 24 height 14
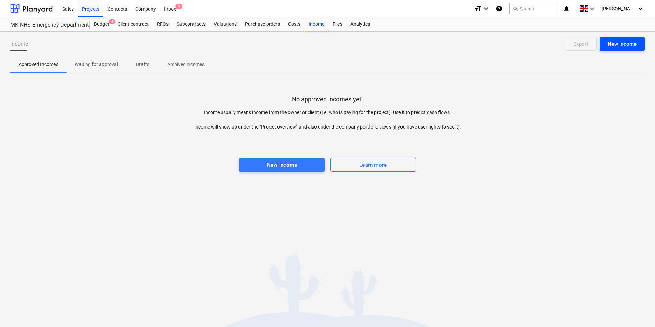
click at [613, 42] on div "New income" at bounding box center [622, 43] width 29 height 9
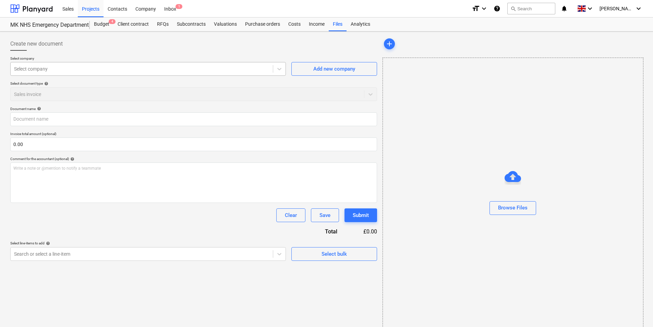
click at [136, 65] on div "Select company" at bounding box center [142, 69] width 262 height 10
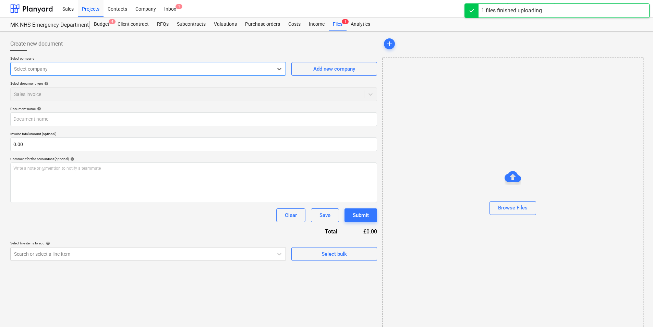
type input "S45C-0i25092912492.pdf"
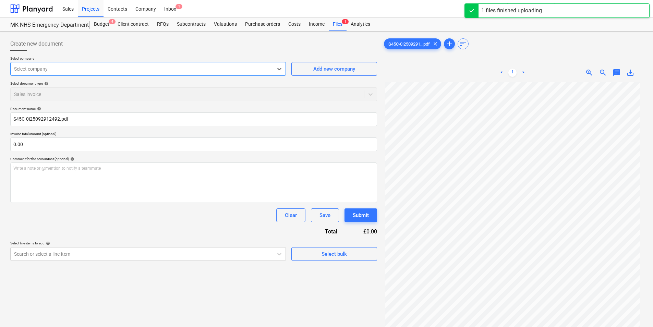
click at [35, 73] on div "Select company" at bounding box center [142, 69] width 262 height 10
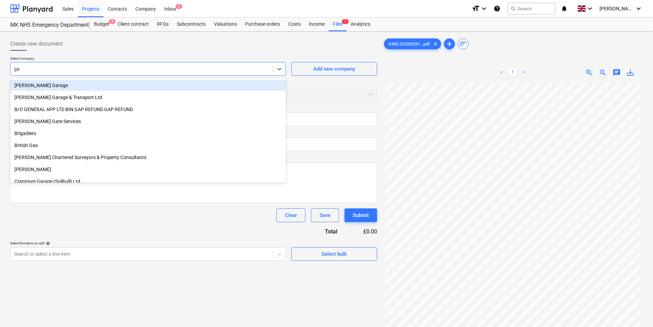
type input "gap"
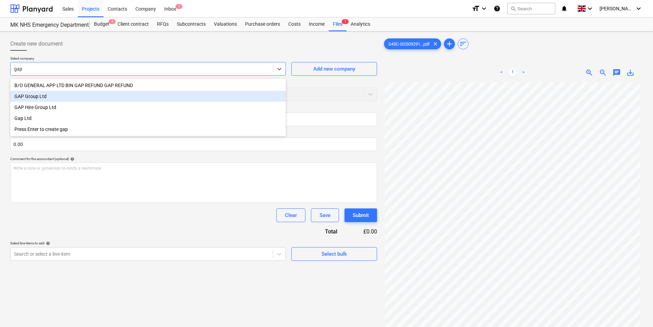
click at [66, 98] on div "GAP Group Ltd" at bounding box center [147, 96] width 275 height 11
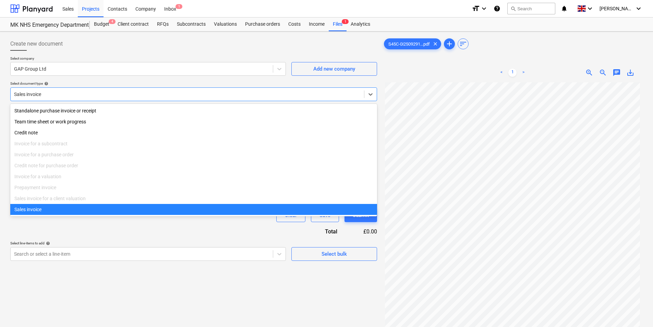
click at [65, 97] on div at bounding box center [187, 94] width 346 height 7
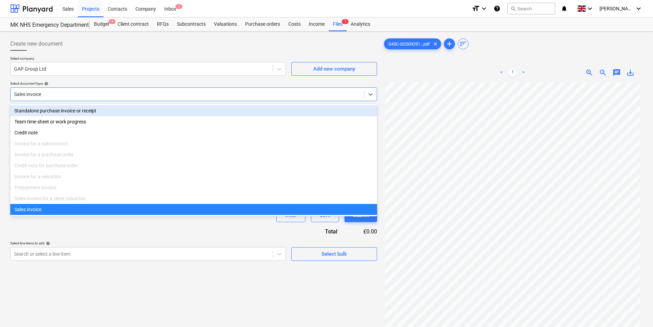
click at [63, 113] on div "Standalone purchase invoice or receipt" at bounding box center [193, 110] width 367 height 11
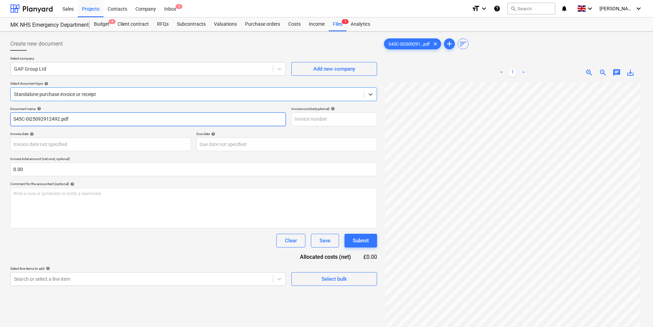
click at [73, 119] on input "S45C-0i25092912492.pdf" at bounding box center [147, 119] width 275 height 14
type input "Gap"
type input "G00300131437"
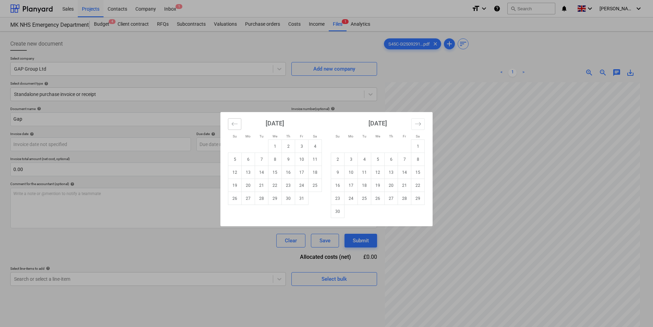
click at [236, 125] on icon "Move backward to switch to the previous month." at bounding box center [234, 124] width 7 height 7
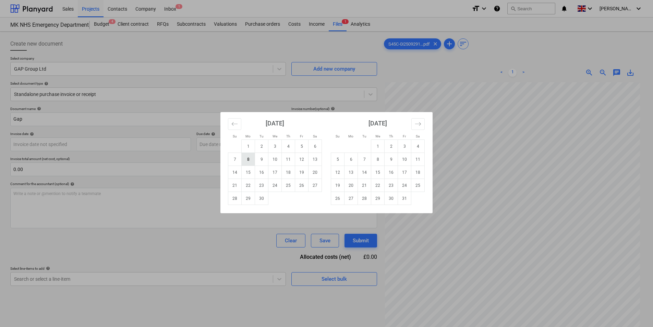
click at [252, 160] on td "8" at bounding box center [248, 159] width 13 height 13
type input "[DATE]"
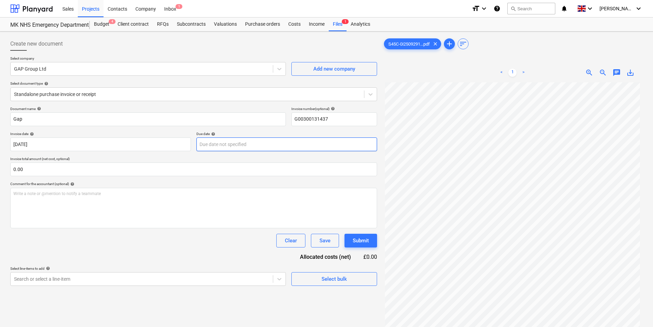
click at [238, 147] on body "Sales Projects Contacts Company Inbox 1 format_size keyboard_arrow_down help se…" at bounding box center [326, 163] width 653 height 327
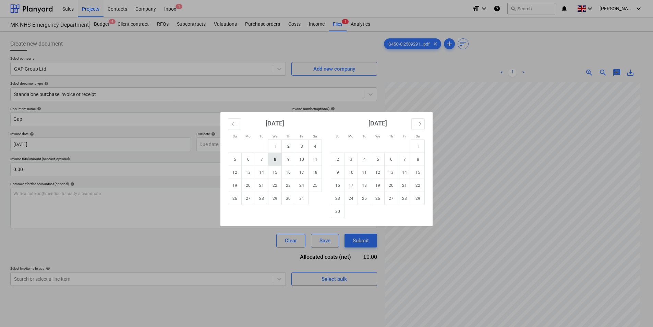
click at [277, 158] on td "8" at bounding box center [274, 159] width 13 height 13
type input "[DATE]"
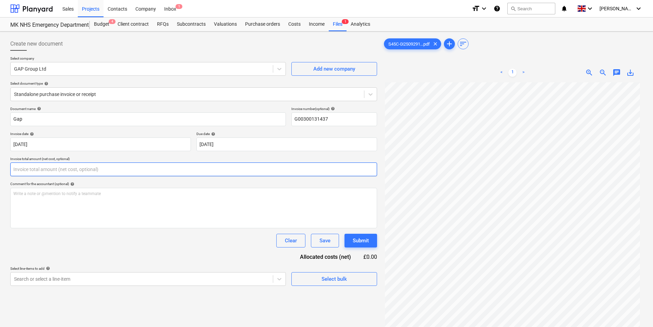
click at [95, 173] on input "text" at bounding box center [193, 169] width 367 height 14
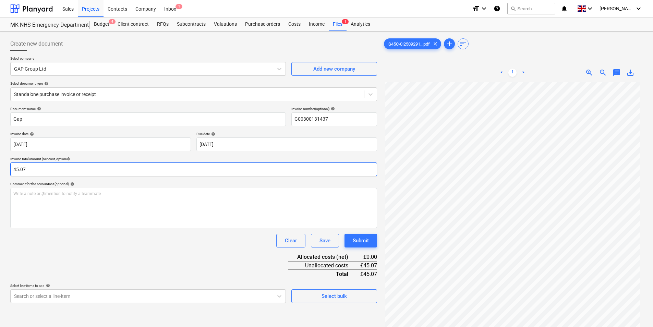
type input "45.07"
click at [68, 281] on div "Document name help Gap Invoice number (optional) help G00300131437 Invoice date…" at bounding box center [193, 205] width 367 height 196
click at [45, 297] on body "Sales Projects Contacts Company Inbox 1 format_size keyboard_arrow_down help se…" at bounding box center [326, 163] width 653 height 327
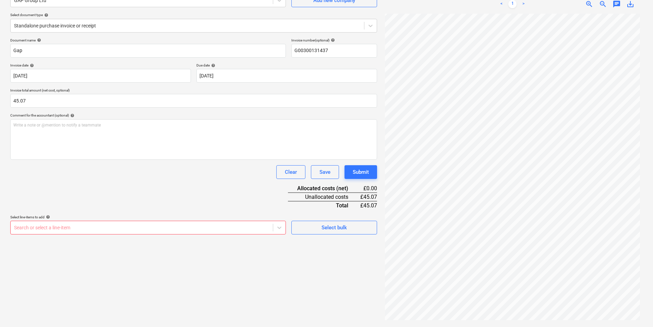
scroll to position [69, 0]
click at [308, 261] on div "Create new document Select company GAP Group Ltd Add new company Select documen…" at bounding box center [194, 145] width 372 height 358
click at [82, 228] on body "Sales Projects Contacts Company Inbox 1 format_size keyboard_arrow_down help se…" at bounding box center [326, 94] width 653 height 327
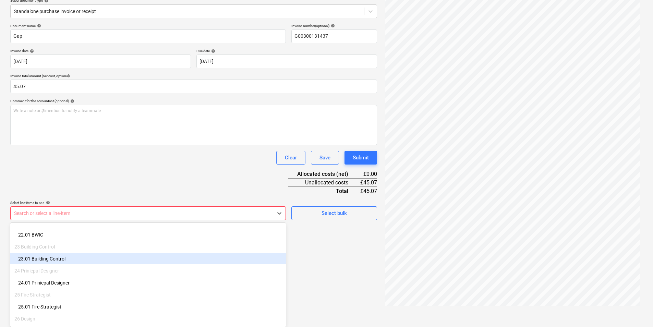
scroll to position [377, 0]
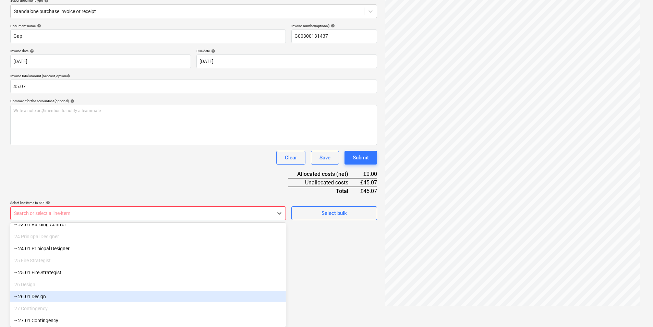
click at [46, 294] on div "-- 26.01 Design" at bounding box center [147, 296] width 275 height 11
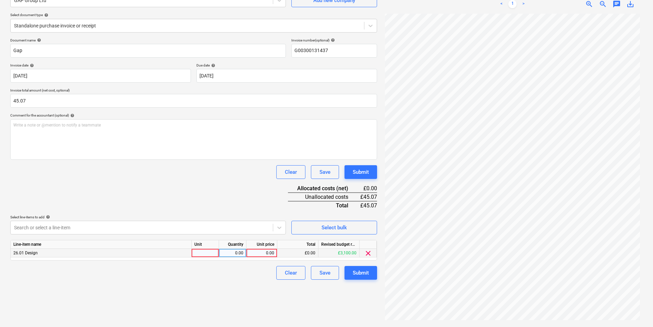
scroll to position [69, 0]
click at [367, 254] on span "clear" at bounding box center [368, 253] width 8 height 8
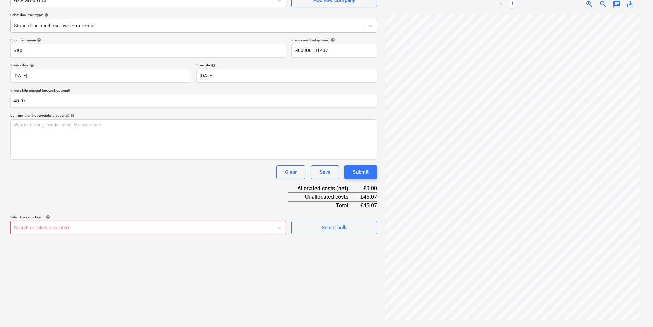
click at [254, 229] on body "Sales Projects Contacts Company Inbox 1 format_size keyboard_arrow_down help se…" at bounding box center [326, 94] width 653 height 327
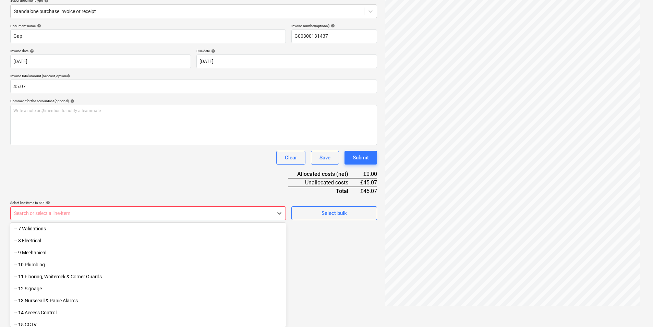
scroll to position [137, 0]
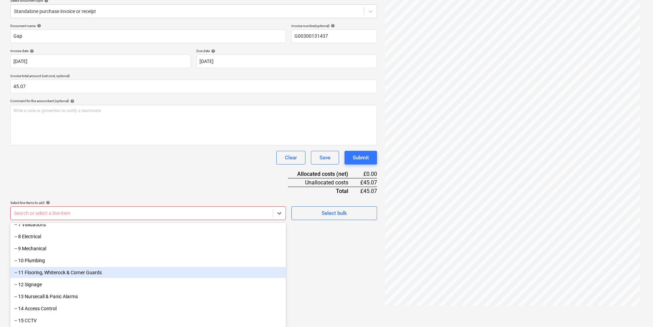
click at [108, 268] on div "-- 11 Flooring, Whiterock & Corner Guards" at bounding box center [147, 272] width 275 height 11
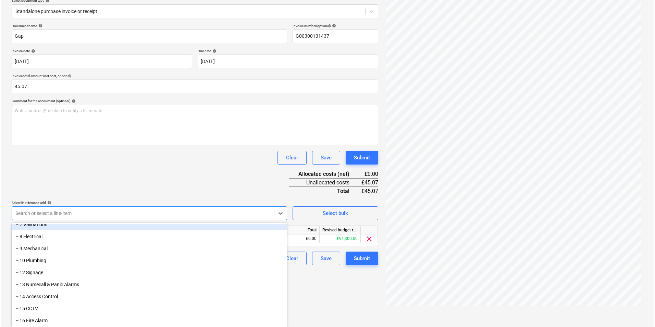
scroll to position [69, 0]
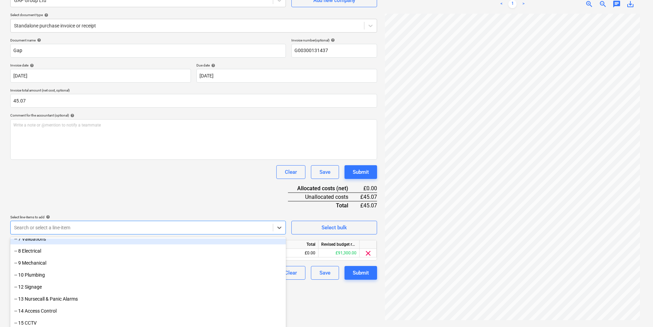
click at [262, 200] on div "Document name help Gap Invoice number (optional) help G00300131437 Invoice date…" at bounding box center [193, 159] width 367 height 242
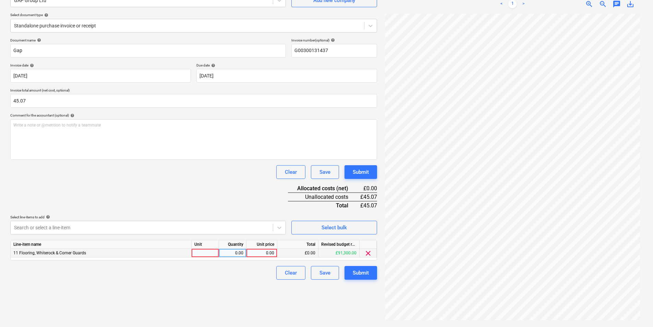
click at [209, 253] on div at bounding box center [205, 253] width 27 height 9
type input "1"
type input "45.07"
click at [258, 273] on div "Clear Save Submit" at bounding box center [193, 273] width 367 height 14
click at [355, 271] on div "Submit" at bounding box center [361, 272] width 16 height 9
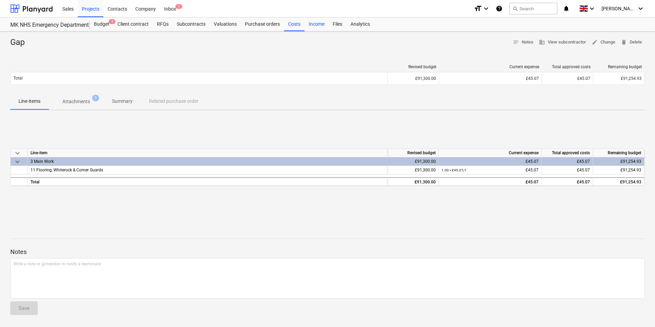
click at [317, 21] on div "Income" at bounding box center [317, 24] width 24 height 14
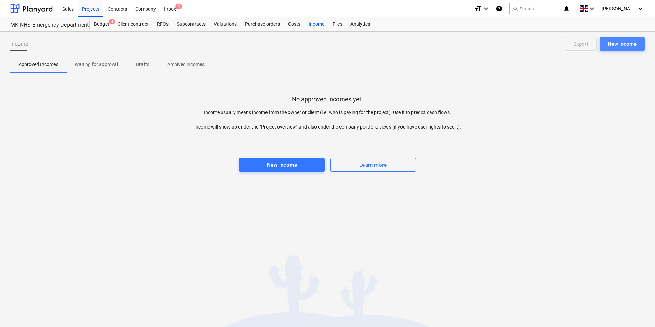
click at [636, 43] on div "New income" at bounding box center [622, 43] width 29 height 9
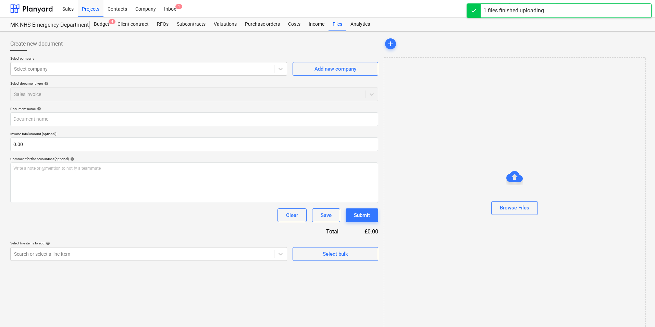
type input "S45C-0i25092912502.pdf"
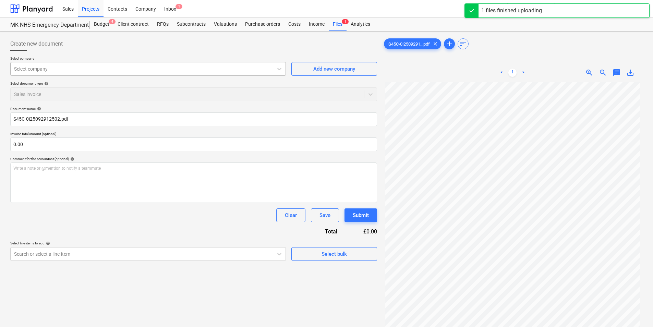
click at [68, 73] on div "Select company" at bounding box center [142, 69] width 262 height 10
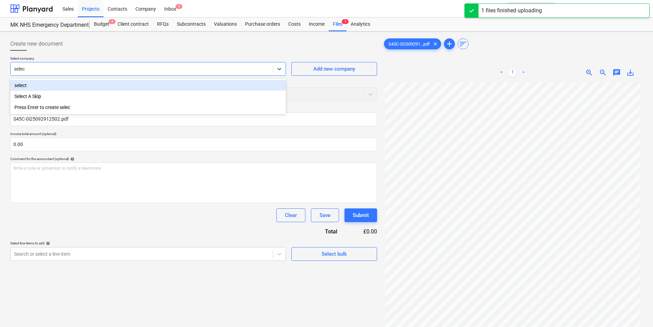
type input "select"
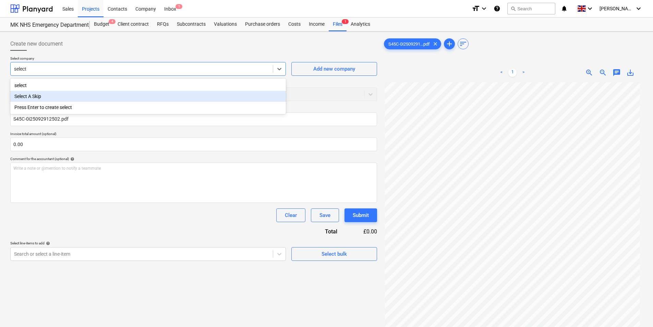
click at [74, 100] on div "Select A Skip" at bounding box center [147, 96] width 275 height 11
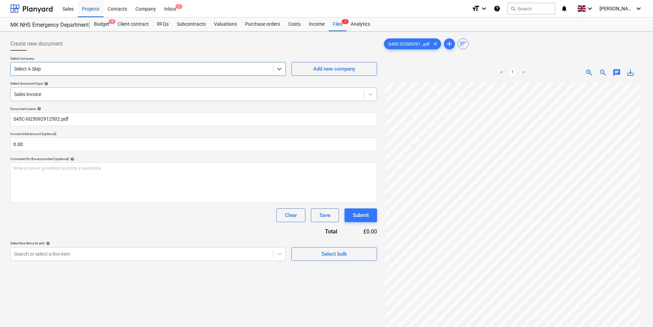
click at [74, 100] on div "Sales invoice" at bounding box center [193, 94] width 367 height 14
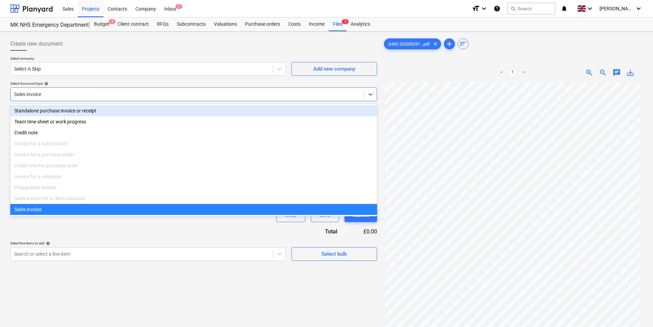
click at [65, 110] on div "Standalone purchase invoice or receipt" at bounding box center [193, 110] width 367 height 11
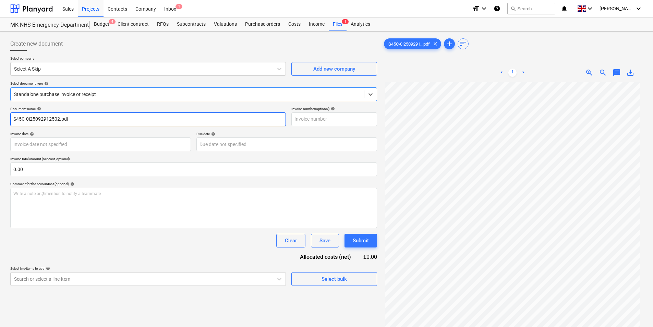
click at [86, 119] on input "S45C-0i25092912502.pdf" at bounding box center [147, 119] width 275 height 14
type input "Select a Skip"
type input "1037278"
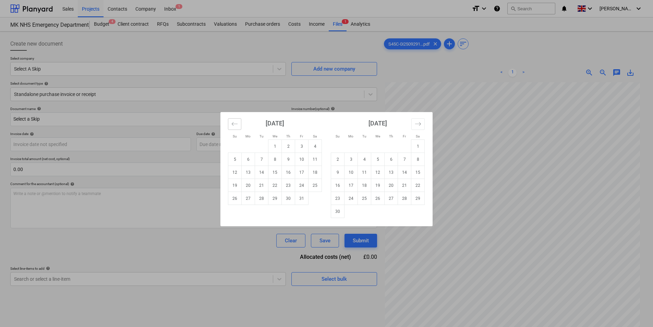
click at [237, 125] on icon "Move backward to switch to the previous month." at bounding box center [234, 124] width 7 height 7
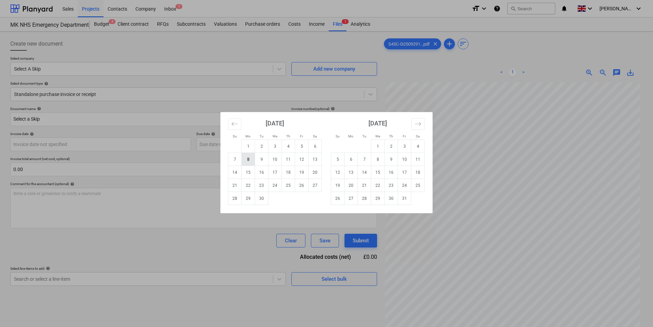
click at [248, 158] on td "8" at bounding box center [248, 159] width 13 height 13
type input "[DATE]"
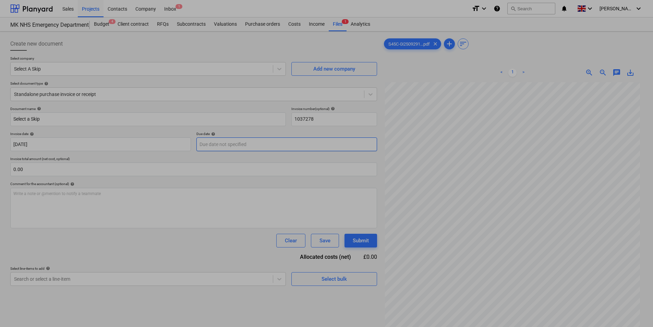
click at [265, 146] on body "Sales Projects Contacts Company Inbox 1 format_size keyboard_arrow_down help se…" at bounding box center [326, 163] width 653 height 327
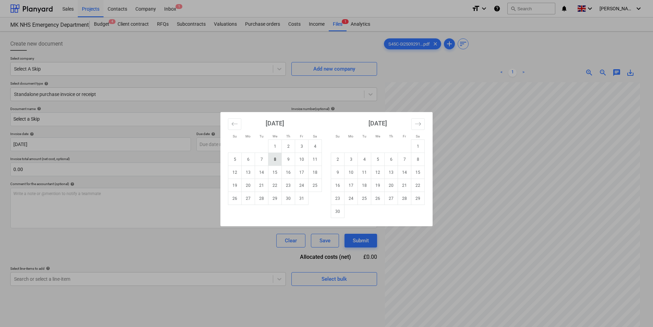
click at [274, 160] on td "8" at bounding box center [274, 159] width 13 height 13
type input "[DATE]"
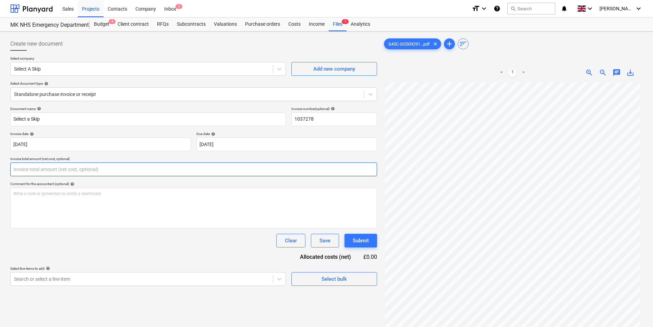
click at [49, 172] on input "text" at bounding box center [193, 169] width 367 height 14
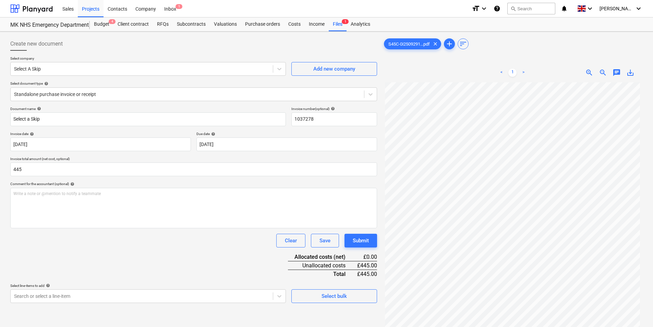
type input "445.00"
click at [88, 270] on div "Document name help Select a Skip Invoice number (optional) help 1037278 Invoice…" at bounding box center [193, 205] width 367 height 196
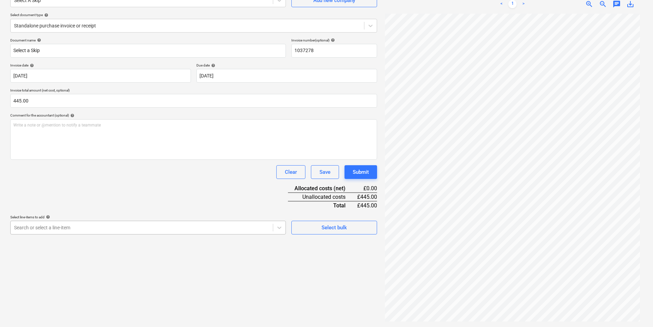
click at [65, 225] on body "Sales Projects Contacts Company Inbox 1 format_size keyboard_arrow_down help se…" at bounding box center [326, 94] width 653 height 327
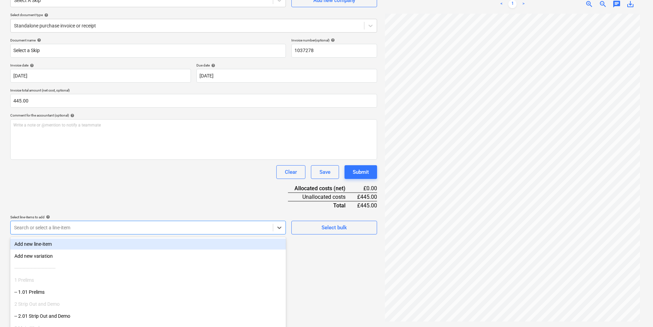
scroll to position [83, 0]
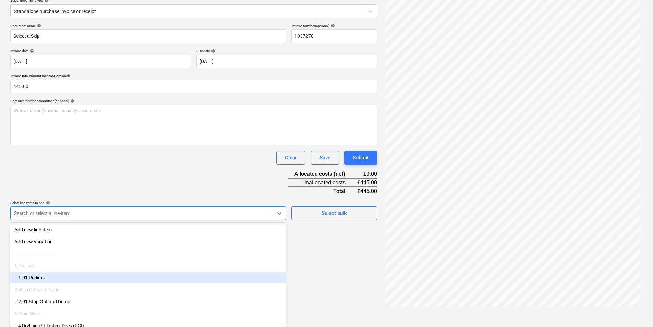
click at [61, 276] on div "-- 1.01 Prelims" at bounding box center [147, 277] width 275 height 11
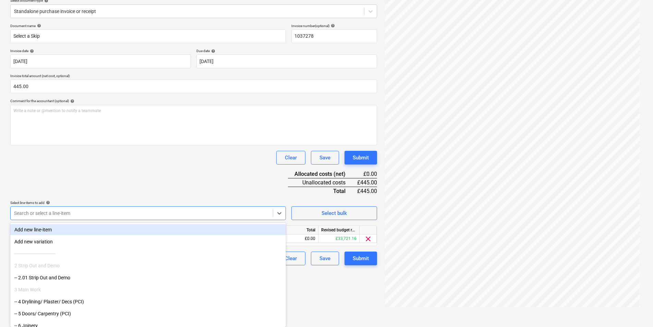
click at [238, 197] on div "Document name help Select a Skip Invoice number (optional) help 1037278 Invoice…" at bounding box center [193, 145] width 367 height 242
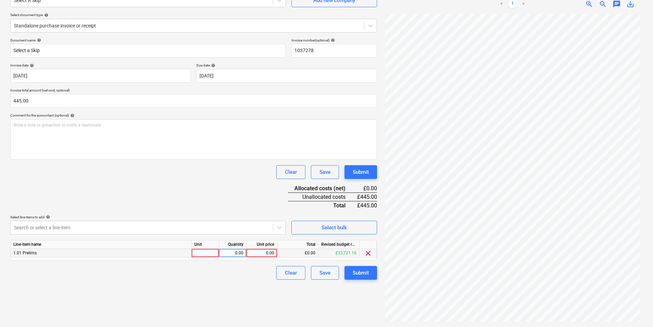
click at [198, 254] on div at bounding box center [205, 253] width 27 height 9
type input "1"
type input "445"
click at [188, 175] on div "Clear Save Submit" at bounding box center [193, 172] width 367 height 14
click at [364, 271] on div "Submit" at bounding box center [361, 272] width 16 height 9
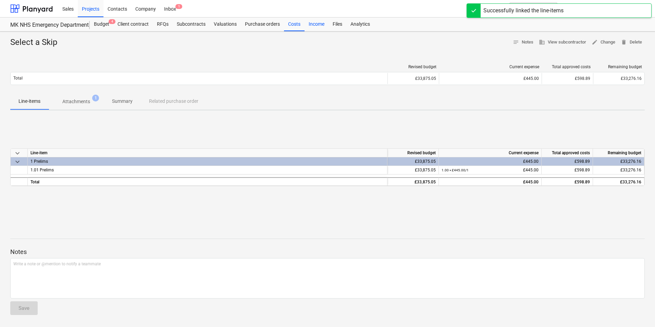
click at [313, 28] on div "Income" at bounding box center [317, 24] width 24 height 14
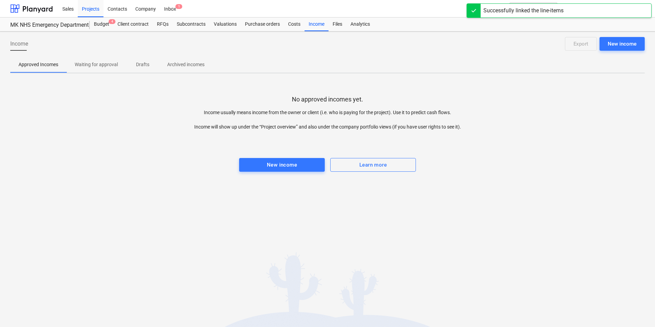
click at [599, 44] on div "New income Export" at bounding box center [603, 44] width 83 height 14
click at [616, 44] on div "New income" at bounding box center [622, 43] width 29 height 9
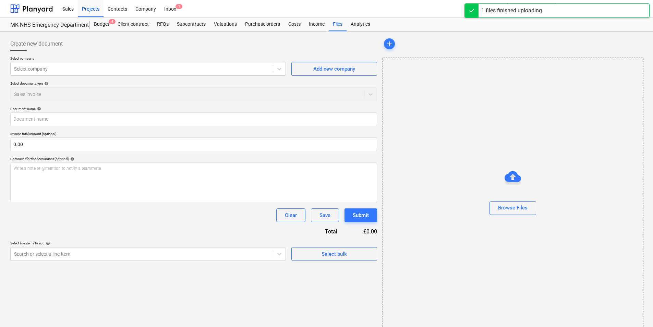
type input "S45C-0i25092912490.pdf"
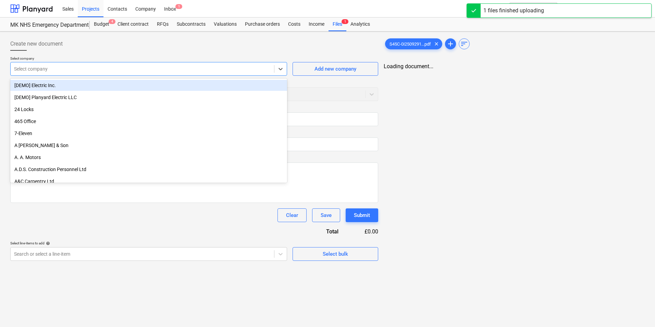
click at [55, 74] on div "Select company" at bounding box center [148, 69] width 277 height 14
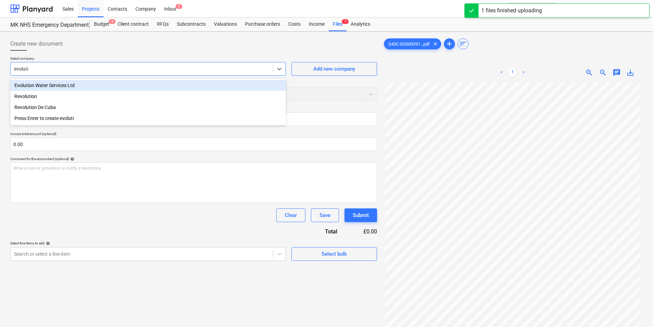
type input "evolutio"
click at [75, 87] on div "Evolution Water Services Ltd" at bounding box center [147, 85] width 275 height 11
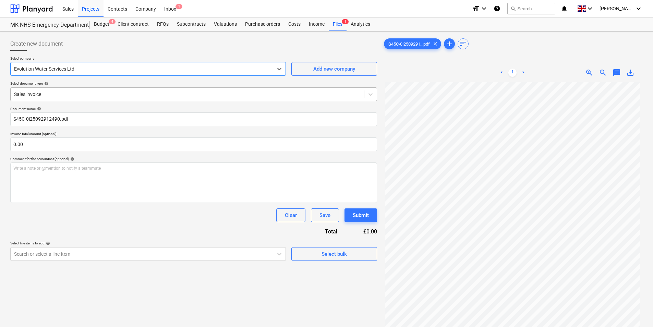
click at [139, 100] on div "Sales invoice" at bounding box center [193, 94] width 367 height 14
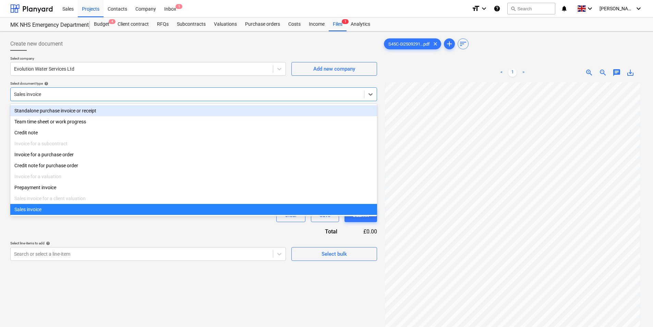
click at [85, 110] on div "Standalone purchase invoice or receipt" at bounding box center [193, 110] width 367 height 11
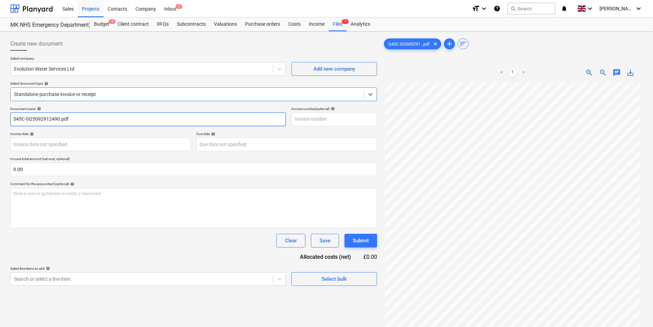
click at [80, 117] on input "S45C-0i25092912490.pdf" at bounding box center [147, 119] width 275 height 14
type input "Evolution Water"
type input "J167401"
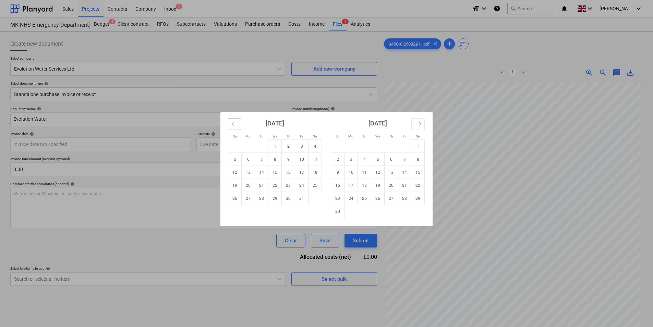
click at [238, 127] on button "Move backward to switch to the previous month." at bounding box center [234, 124] width 13 height 12
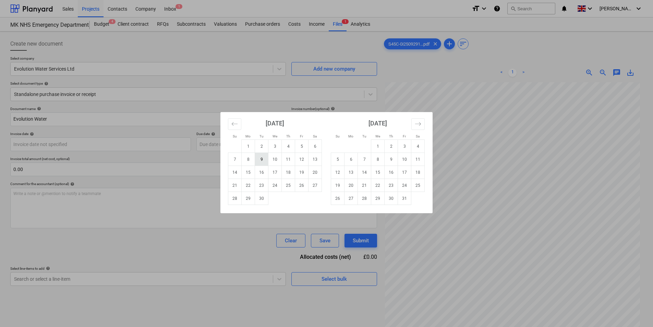
click at [259, 160] on td "9" at bounding box center [261, 159] width 13 height 13
type input "[DATE]"
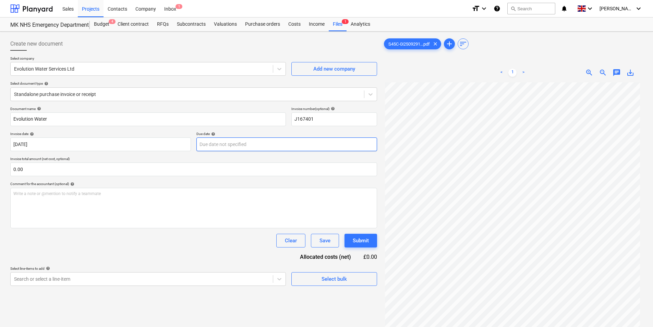
click at [250, 148] on body "Sales Projects Contacts Company Inbox 1 format_size keyboard_arrow_down help se…" at bounding box center [326, 163] width 653 height 327
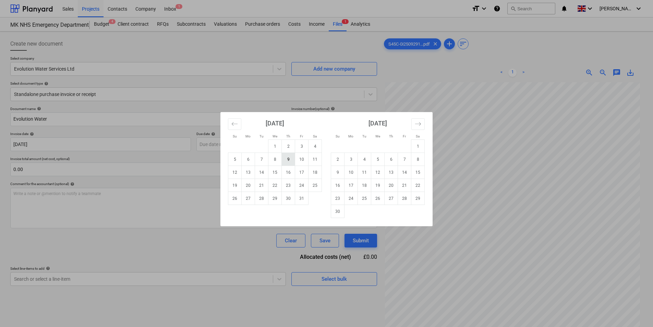
click at [289, 160] on td "9" at bounding box center [288, 159] width 13 height 13
type input "[DATE]"
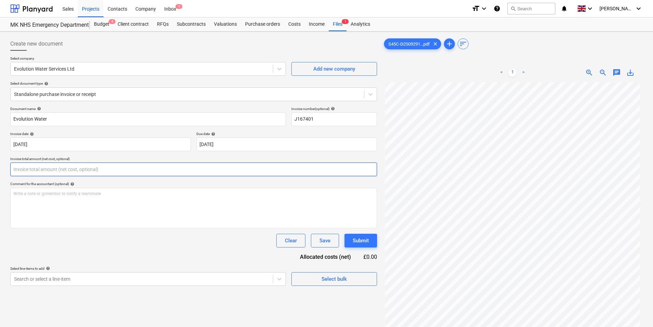
click at [91, 172] on input "text" at bounding box center [193, 169] width 367 height 14
type input "4"
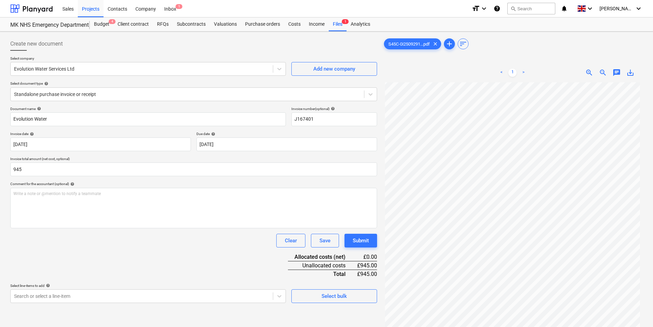
type input "945.00"
click at [114, 250] on div "Document name help Evolution Water Invoice number (optional) help J167401 Invoi…" at bounding box center [193, 205] width 367 height 196
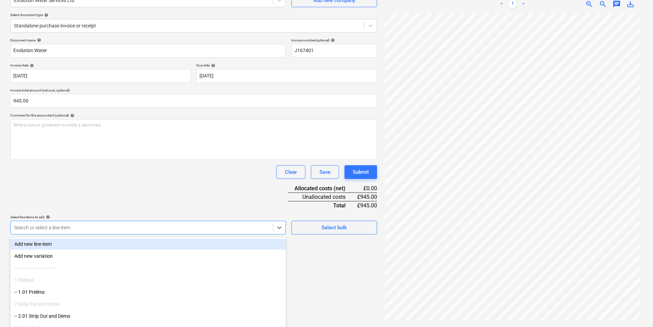
scroll to position [83, 0]
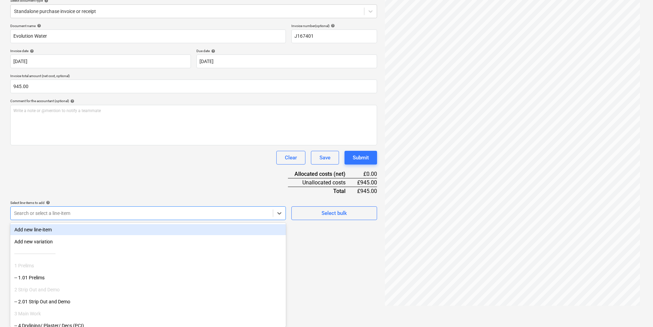
click at [92, 233] on body "Sales Projects Contacts Company Inbox 1 format_size keyboard_arrow_down help se…" at bounding box center [326, 80] width 653 height 327
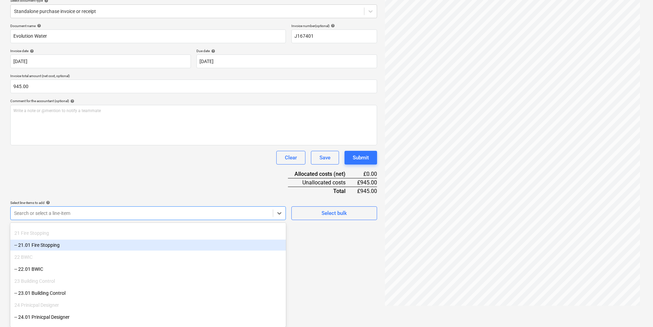
scroll to position [274, 0]
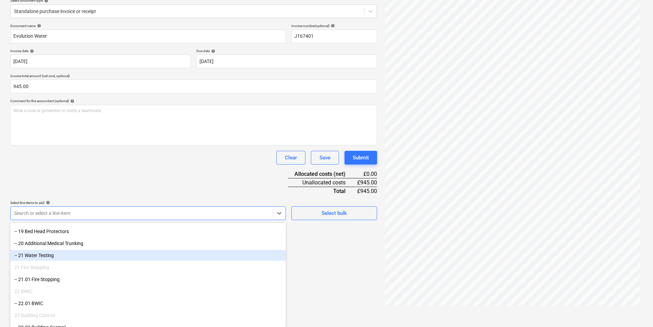
click at [86, 252] on div "-- 21 Water Testing" at bounding box center [147, 255] width 275 height 11
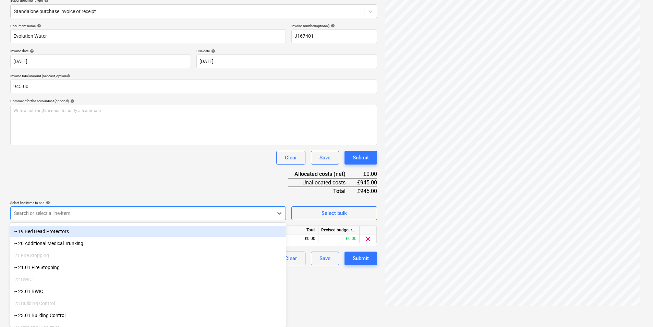
click at [164, 196] on div "Document name help Evolution Water Invoice number (optional) help J167401 Invoi…" at bounding box center [193, 145] width 367 height 242
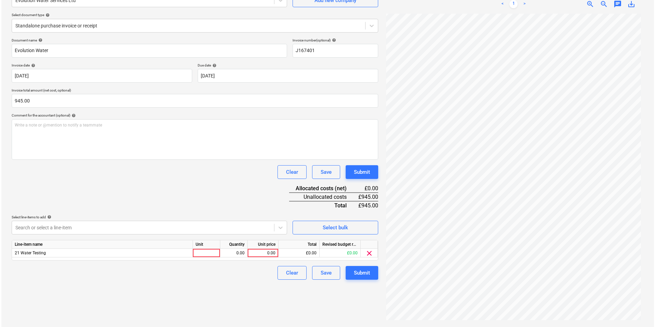
scroll to position [69, 0]
click at [206, 255] on div at bounding box center [205, 253] width 27 height 9
type input "1"
type input "945"
click at [235, 279] on div "Clear Save Submit" at bounding box center [193, 273] width 367 height 14
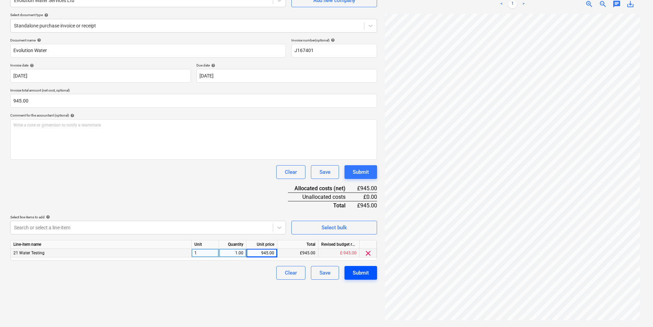
click at [364, 275] on div "Submit" at bounding box center [361, 272] width 16 height 9
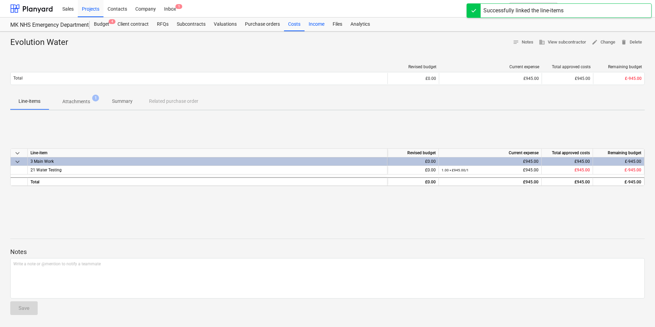
click at [322, 24] on div "Income" at bounding box center [317, 24] width 24 height 14
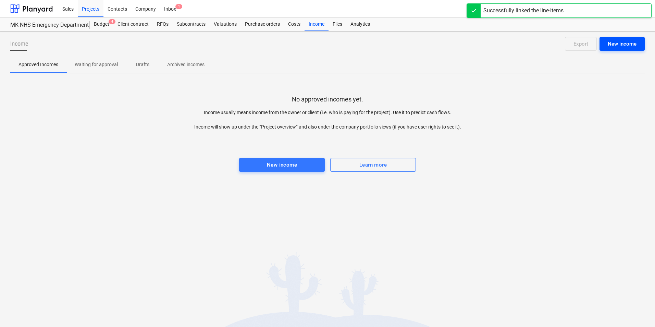
click at [607, 45] on button "New income" at bounding box center [622, 44] width 45 height 14
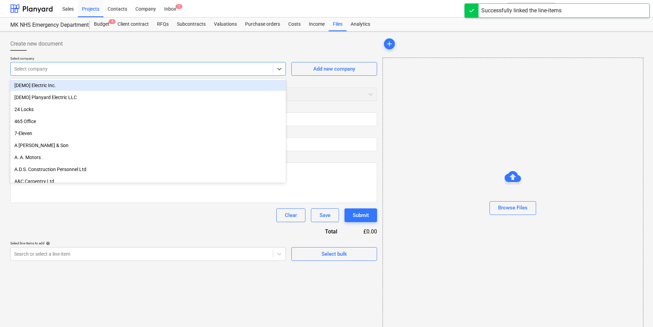
click at [122, 71] on div at bounding box center [141, 68] width 255 height 7
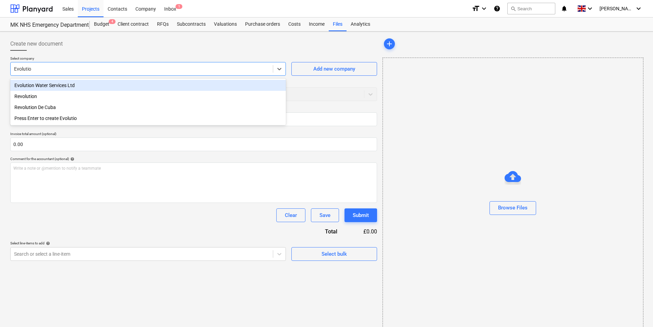
type input "Evolution"
click at [124, 83] on div "Evolution Water Services Ltd" at bounding box center [147, 85] width 275 height 11
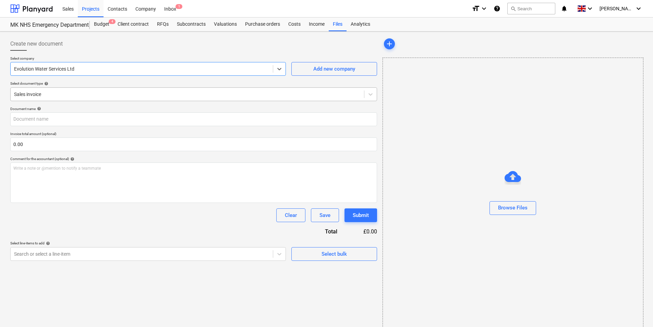
click at [139, 90] on div "Sales invoice" at bounding box center [187, 94] width 353 height 10
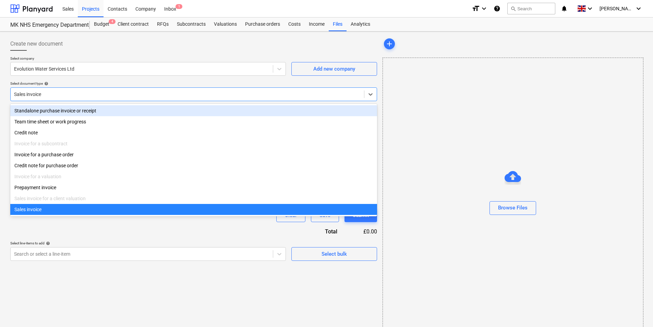
click at [124, 112] on div "Standalone purchase invoice or receipt" at bounding box center [193, 110] width 367 height 11
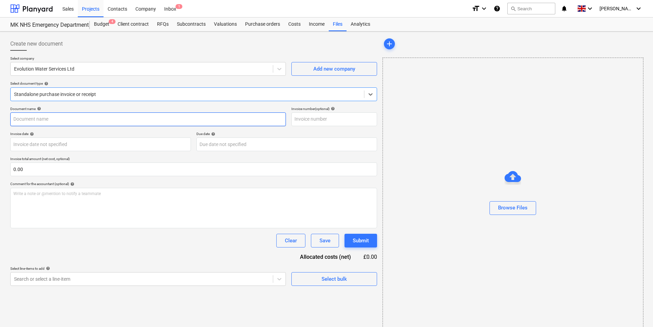
click at [98, 124] on input "text" at bounding box center [147, 119] width 275 height 14
type input "Evolution Water"
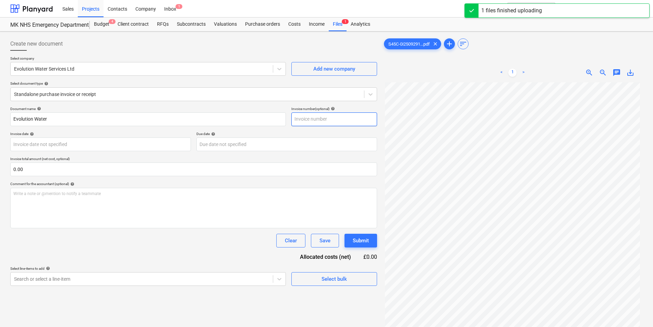
click at [319, 118] on input "text" at bounding box center [334, 119] width 86 height 14
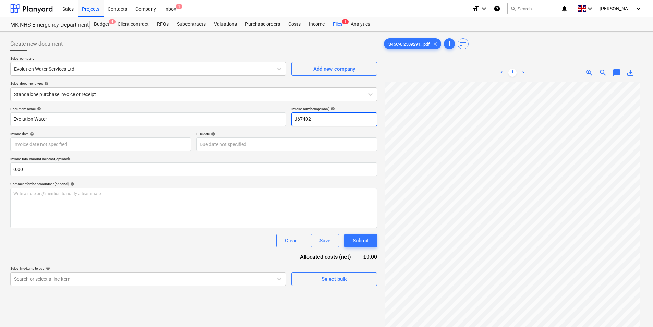
type input "J67402"
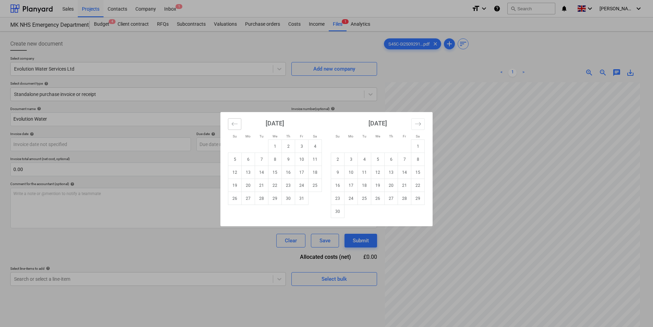
click at [239, 126] on button "Move backward to switch to the previous month." at bounding box center [234, 124] width 13 height 12
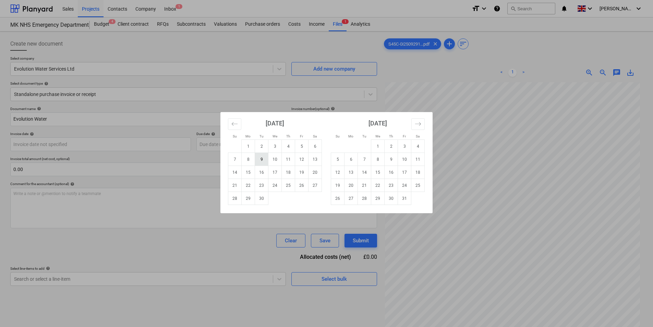
click at [262, 161] on td "9" at bounding box center [261, 159] width 13 height 13
type input "[DATE]"
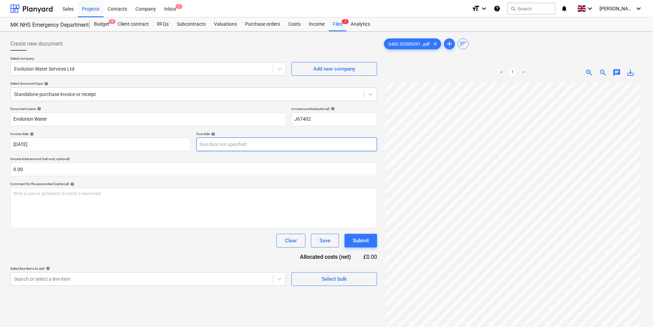
click at [248, 148] on body "Sales Projects Contacts Company Inbox 1 format_size keyboard_arrow_down help se…" at bounding box center [326, 163] width 653 height 327
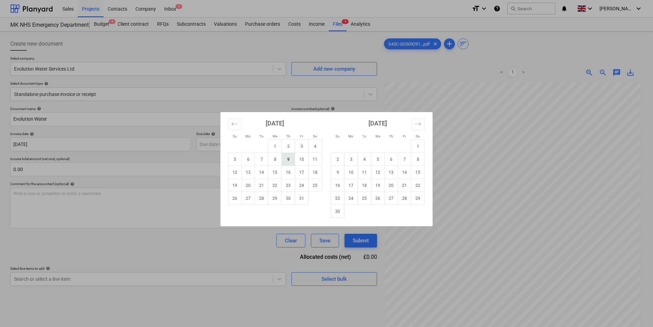
click at [288, 158] on td "9" at bounding box center [288, 159] width 13 height 13
type input "[DATE]"
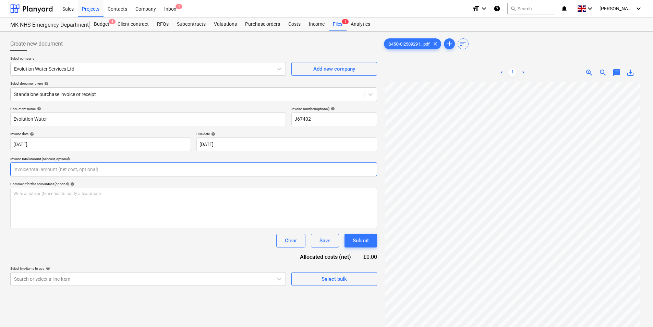
click at [133, 171] on input "text" at bounding box center [193, 169] width 367 height 14
click at [69, 166] on input "text" at bounding box center [193, 169] width 367 height 14
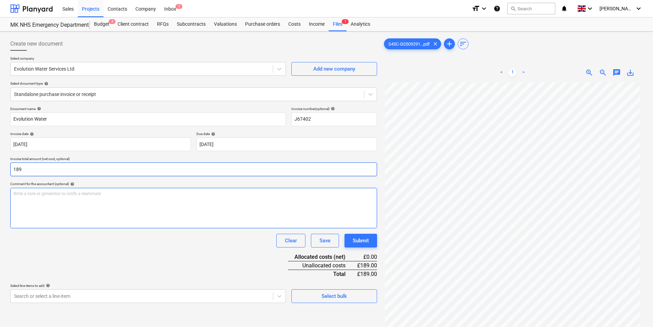
type input "189.00"
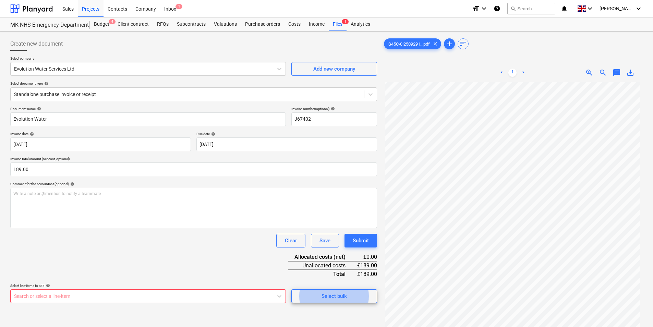
click at [88, 295] on body "Sales Projects Contacts Company Inbox 1 format_size keyboard_arrow_down help se…" at bounding box center [326, 163] width 653 height 327
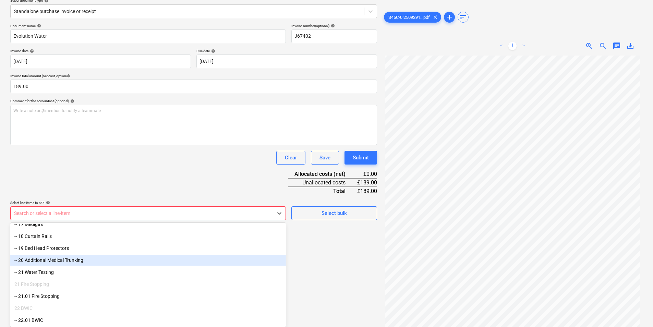
scroll to position [274, 0]
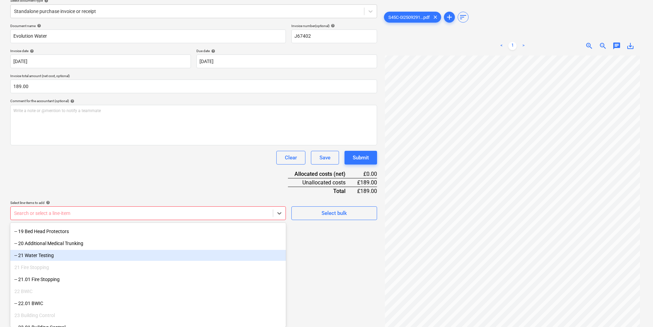
click at [64, 257] on div "-- 21 Water Testing" at bounding box center [147, 255] width 275 height 11
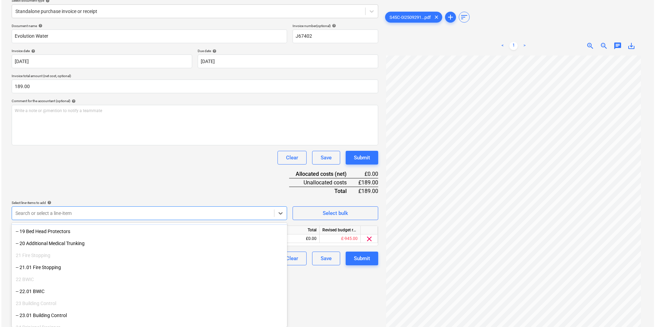
scroll to position [69, 0]
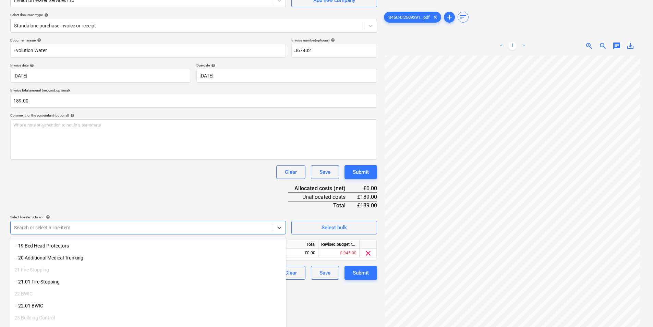
click at [68, 215] on div "Select line-items to add help option -- 21 Water Testing, selected. option -- 1…" at bounding box center [147, 225] width 275 height 20
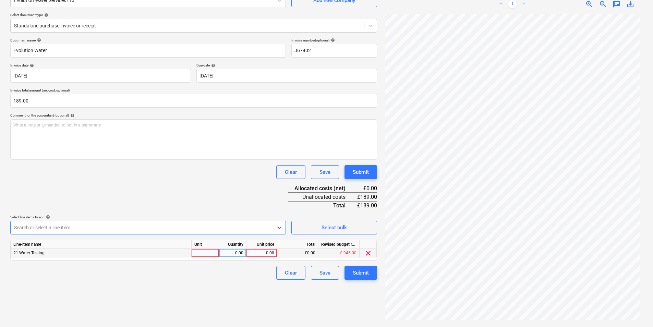
click at [208, 254] on div at bounding box center [205, 253] width 27 height 9
type input "1"
type input "189"
click at [363, 273] on div "Submit" at bounding box center [361, 272] width 16 height 9
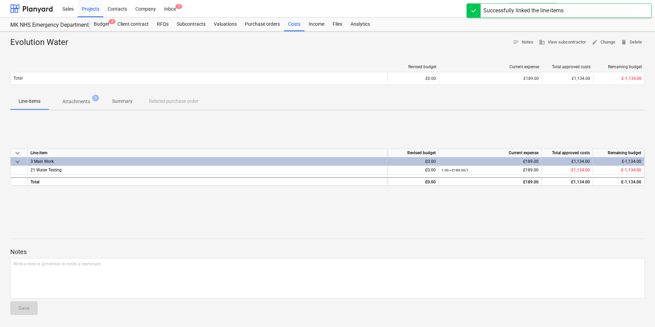
click at [81, 106] on span "Attachments 1" at bounding box center [76, 101] width 55 height 12
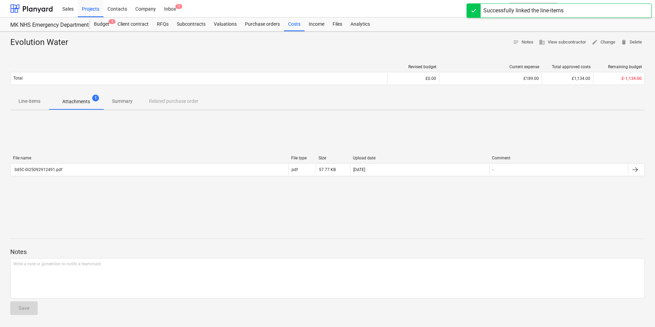
click at [45, 106] on span "Line-items" at bounding box center [29, 101] width 38 height 11
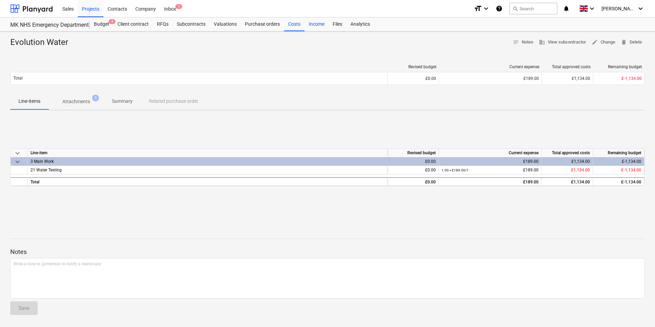
click at [322, 26] on div "Income" at bounding box center [317, 24] width 24 height 14
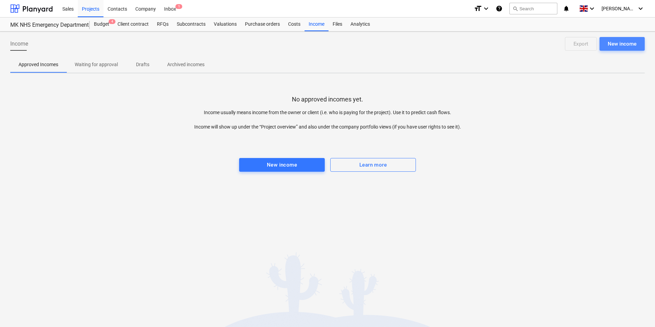
click at [617, 44] on div "New income" at bounding box center [622, 43] width 29 height 9
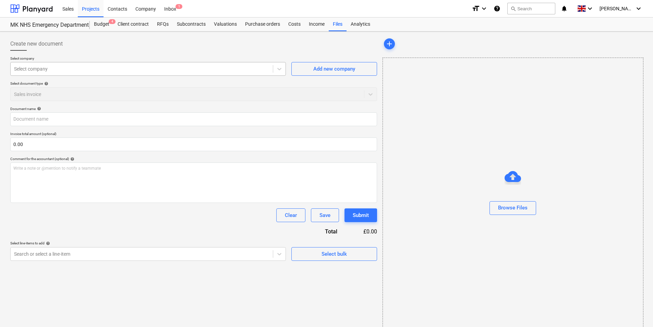
click at [69, 63] on div "Select company" at bounding box center [147, 69] width 275 height 14
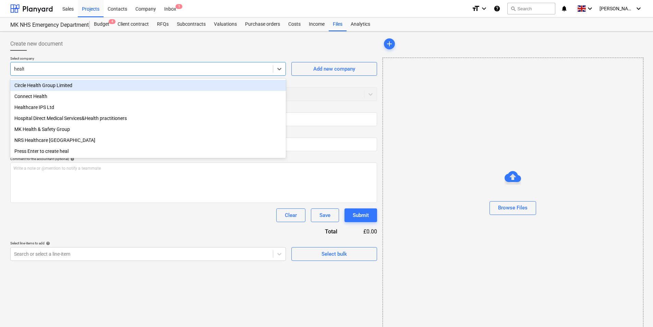
type input "health"
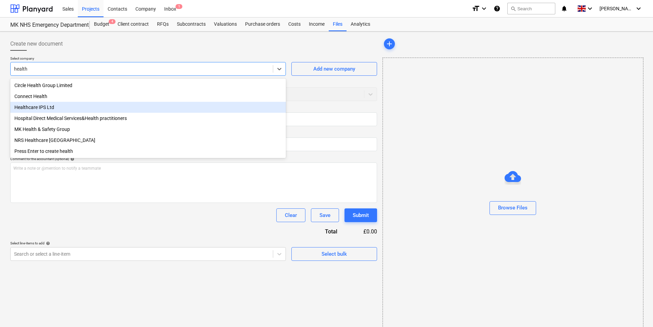
click at [81, 109] on div "Healthcare IPS Ltd" at bounding box center [147, 107] width 275 height 11
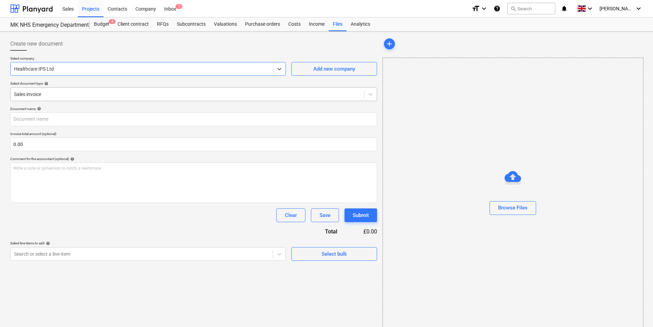
click at [109, 98] on div "Sales invoice" at bounding box center [187, 94] width 353 height 10
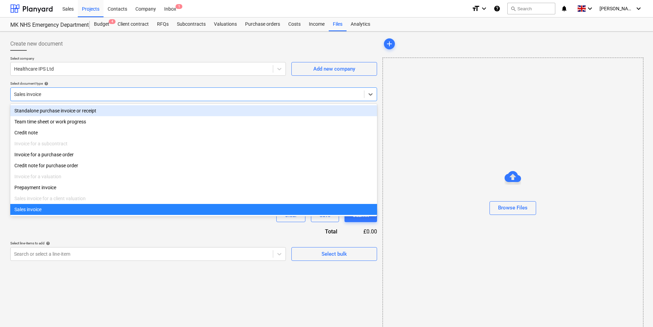
click at [101, 108] on div "Standalone purchase invoice or receipt" at bounding box center [193, 110] width 367 height 11
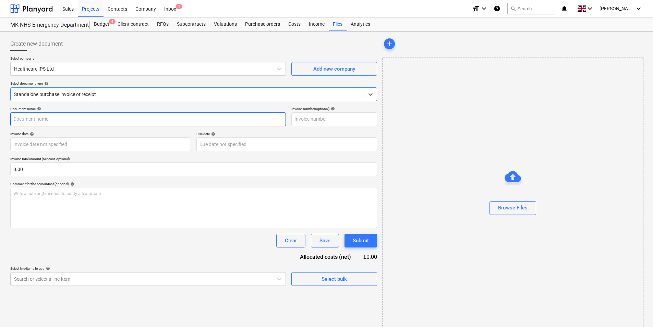
click at [97, 118] on input "text" at bounding box center [147, 119] width 275 height 14
type input "P"
type input "Healthcare IPS"
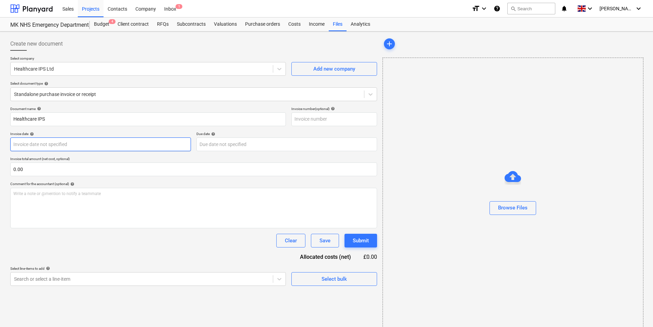
click at [95, 147] on body "Sales Projects Contacts Company Inbox 1 format_size keyboard_arrow_down help se…" at bounding box center [326, 163] width 653 height 327
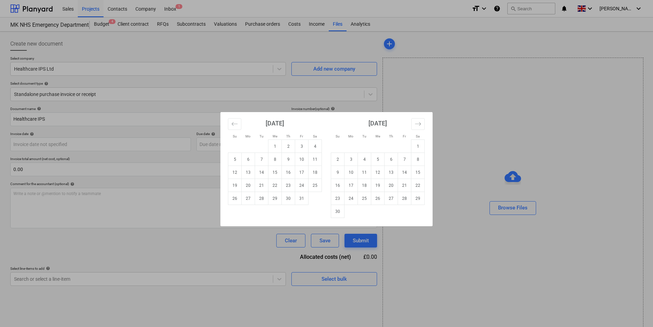
click at [396, 105] on div "Su Mo Tu We Th Fr Sa Su Mo Tu We Th Fr Sa [DATE] 1 2 3 4 5 6 7 8 9 10 11 12 13 …" at bounding box center [326, 163] width 653 height 327
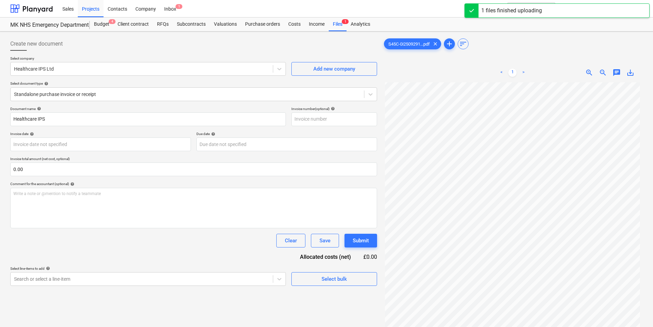
scroll to position [54, 0]
click at [23, 145] on body "Sales Projects Contacts Company Inbox 1 format_size keyboard_arrow_down help se…" at bounding box center [326, 163] width 653 height 327
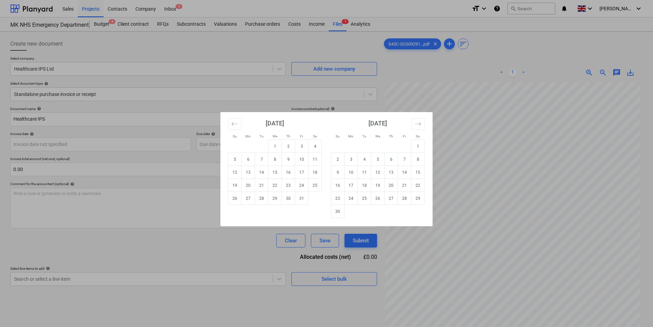
drag, startPoint x: 323, startPoint y: 126, endPoint x: 231, endPoint y: 140, distance: 92.8
click at [231, 140] on div "[DATE] 1 2 3 4 5 6 7 8 9 10 11 12 13 14 15 16 17 18 19 20 21 22 23 24 25 26 27 …" at bounding box center [428, 165] width 411 height 106
click at [481, 137] on div "Su Mo Tu We Th Fr Sa Su Mo Tu We Th Fr Sa [DATE] 1 2 3 4 5 6 7 8 9 10 11 12 13 …" at bounding box center [326, 163] width 653 height 327
click at [53, 141] on body "Sales Projects Contacts Company Inbox 1 format_size keyboard_arrow_down help se…" at bounding box center [326, 163] width 653 height 327
click at [233, 124] on icon "Move backward to switch to the previous month." at bounding box center [235, 123] width 6 height 3
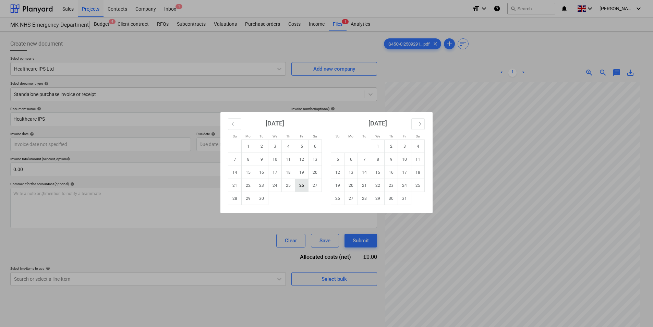
click at [301, 185] on td "26" at bounding box center [301, 185] width 13 height 13
type input "[DATE]"
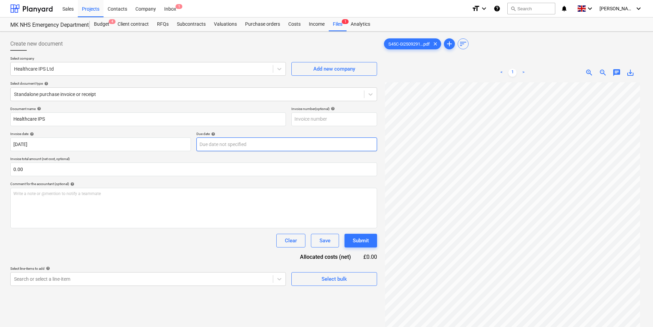
click at [203, 149] on body "Sales Projects Contacts Company Inbox 1 format_size keyboard_arrow_down help se…" at bounding box center [326, 163] width 653 height 327
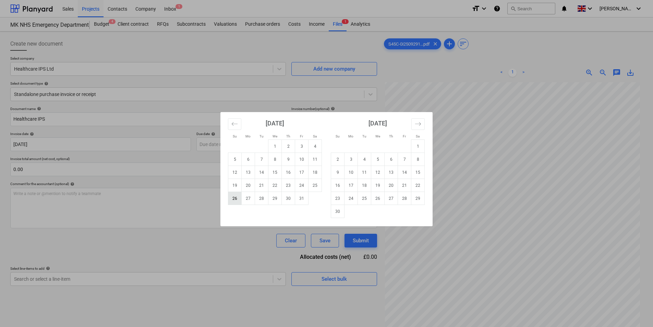
click at [233, 200] on td "26" at bounding box center [234, 198] width 13 height 13
type input "[DATE]"
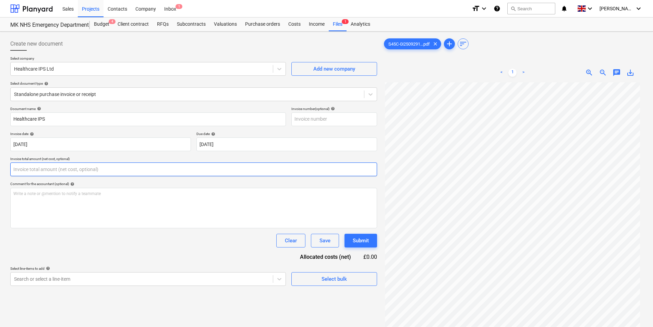
click at [168, 169] on input "text" at bounding box center [193, 169] width 367 height 14
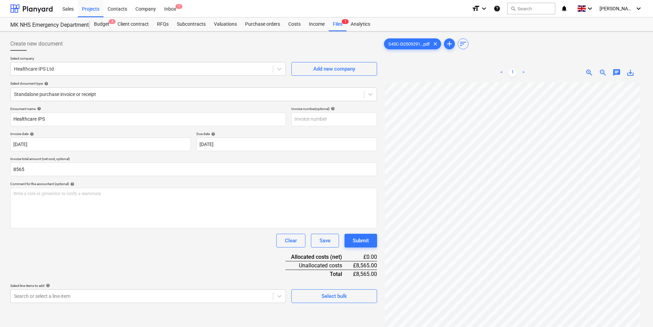
type input "8,565.00"
click at [157, 267] on div "Document name help Healthcare IPS Invoice number (optional) help Invoice date h…" at bounding box center [193, 205] width 367 height 196
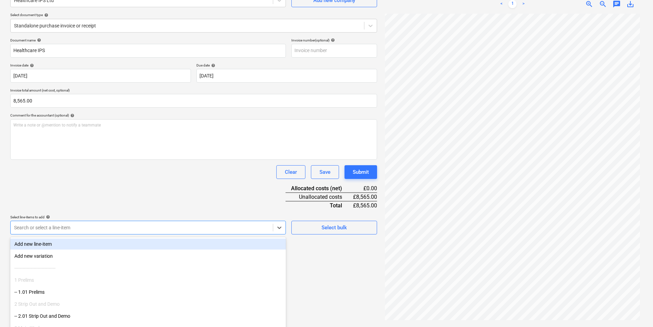
scroll to position [83, 0]
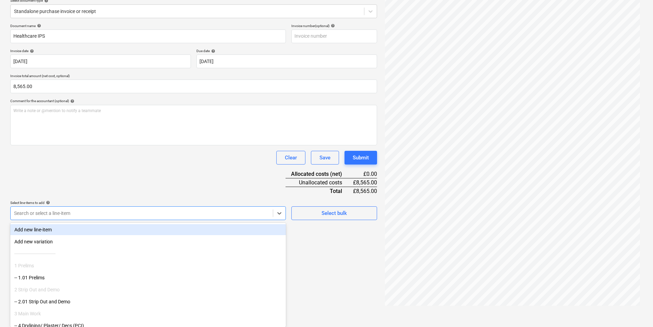
click at [93, 231] on body "Sales Projects Contacts Company Inbox 1 format_size keyboard_arrow_down help se…" at bounding box center [326, 80] width 653 height 327
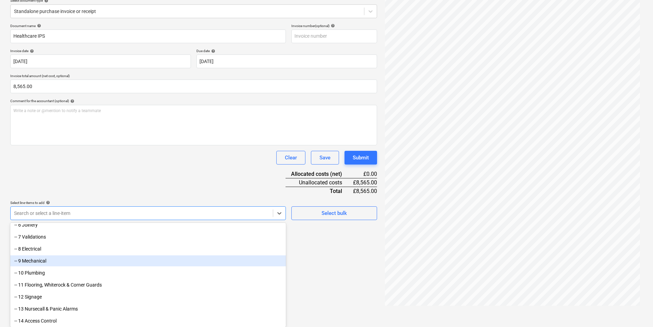
scroll to position [137, 0]
click at [74, 262] on div "-- 10 Plumbing" at bounding box center [147, 260] width 275 height 11
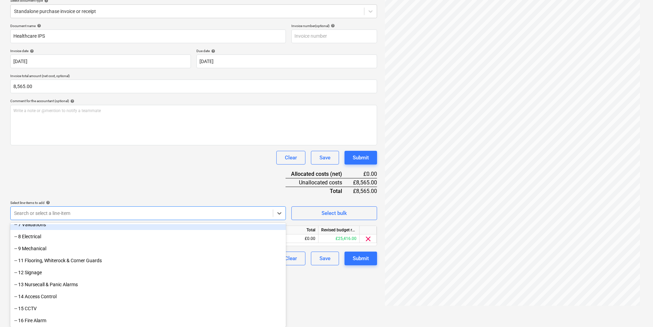
click at [168, 193] on div "Document name help Healthcare IPS Invoice number (optional) help Invoice date h…" at bounding box center [193, 145] width 367 height 242
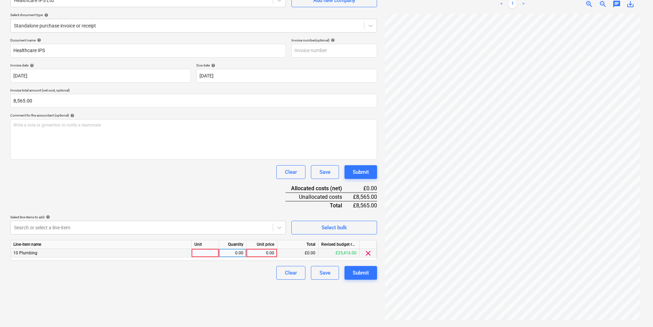
click at [208, 254] on div at bounding box center [205, 253] width 27 height 9
type input "1"
type input "8565"
click at [220, 280] on div "Create new document Select company Healthcare IPS Ltd Add new company Select do…" at bounding box center [194, 145] width 372 height 358
click at [362, 275] on div "Submit" at bounding box center [361, 272] width 16 height 9
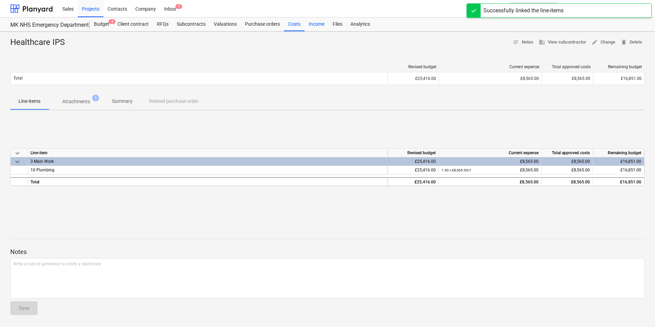
click at [313, 30] on div "Income" at bounding box center [317, 24] width 24 height 14
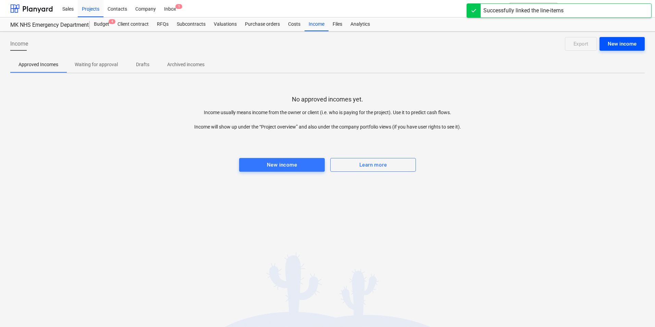
click at [617, 42] on div "New income" at bounding box center [622, 43] width 29 height 9
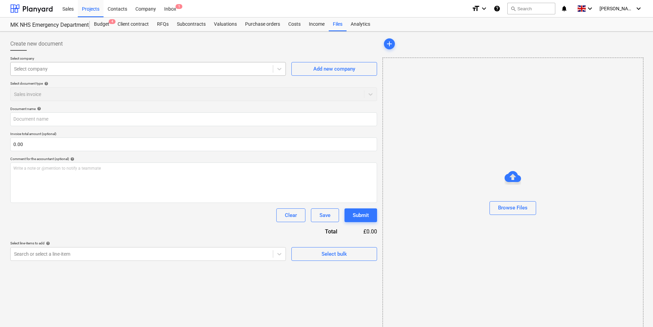
click at [65, 72] on div at bounding box center [141, 68] width 255 height 7
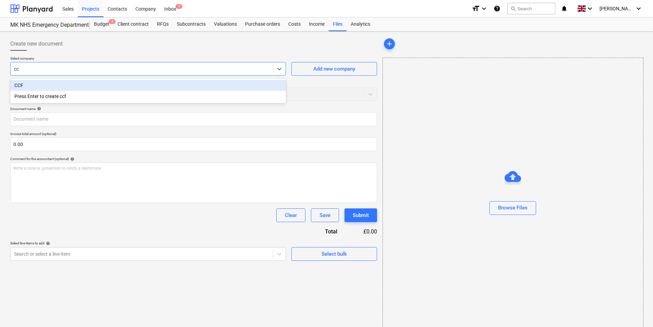
type input "ccf"
click at [65, 87] on div "CCF" at bounding box center [147, 85] width 275 height 11
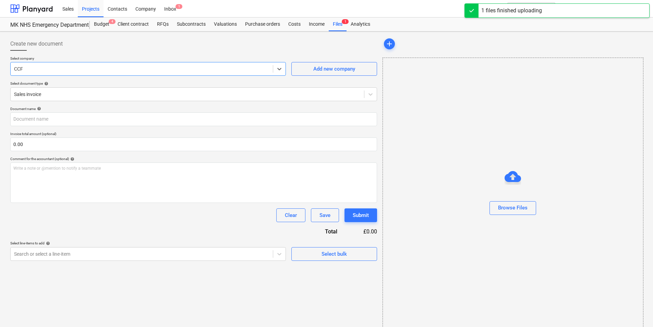
type input "S45C-0i25092912505.pdf"
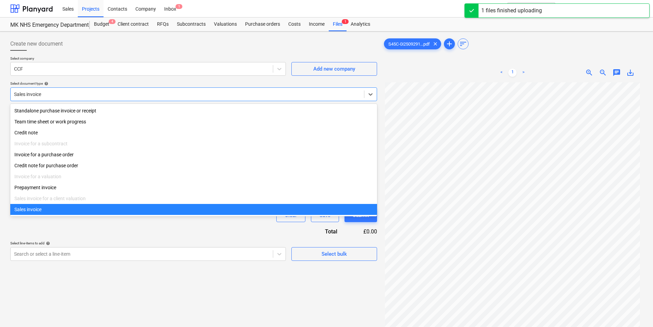
click at [74, 97] on div at bounding box center [187, 94] width 346 height 7
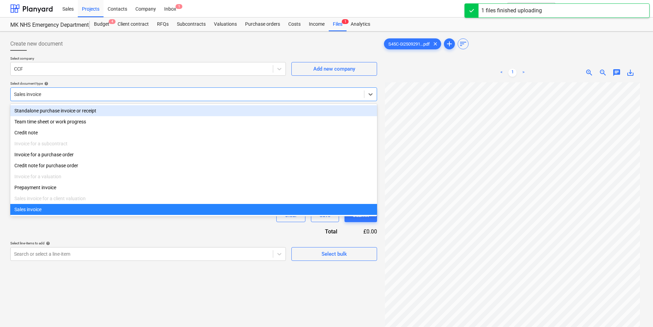
click at [67, 111] on div "Standalone purchase invoice or receipt" at bounding box center [193, 110] width 367 height 11
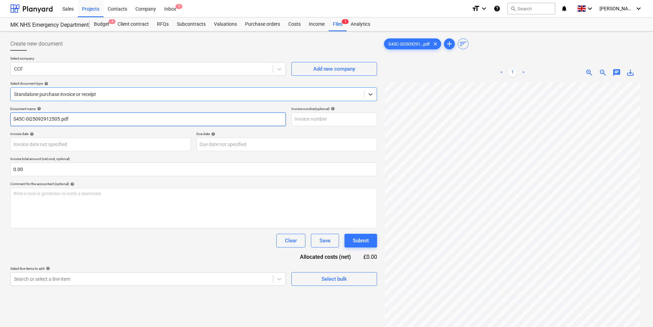
click at [99, 118] on input "S45C-0i25092912505.pdf" at bounding box center [147, 119] width 275 height 14
type input "CCF"
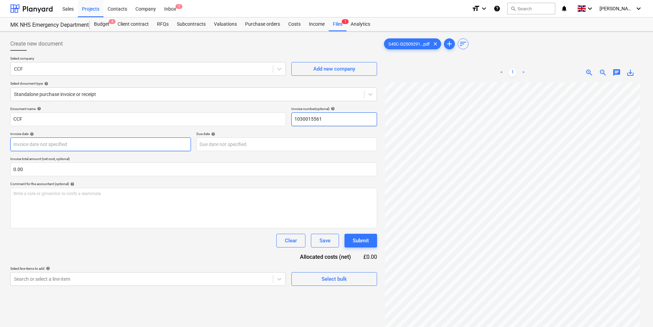
type input "1030015561"
click at [72, 143] on body "Sales Projects Contacts Company Inbox 1 format_size keyboard_arrow_down help se…" at bounding box center [326, 163] width 653 height 327
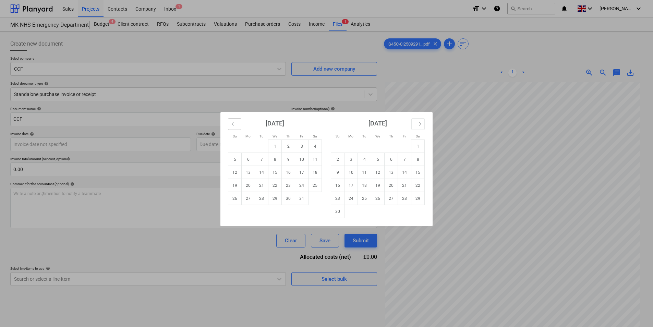
click at [237, 125] on icon "Move backward to switch to the previous month." at bounding box center [234, 124] width 7 height 7
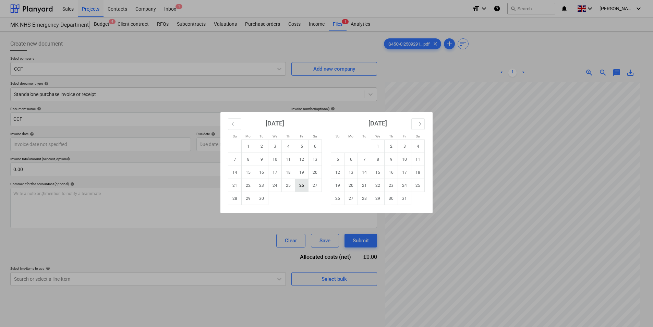
click at [301, 186] on td "26" at bounding box center [301, 185] width 13 height 13
type input "[DATE]"
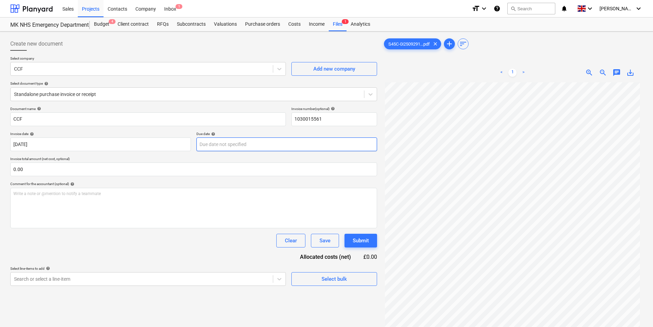
click at [225, 144] on body "Sales Projects Contacts Company Inbox 1 format_size keyboard_arrow_down help se…" at bounding box center [326, 163] width 653 height 327
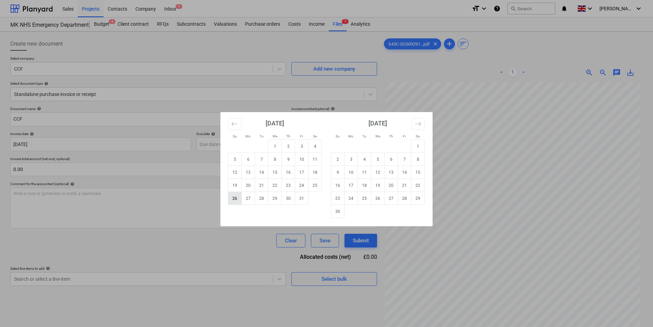
click at [234, 195] on td "26" at bounding box center [234, 198] width 13 height 13
type input "[DATE]"
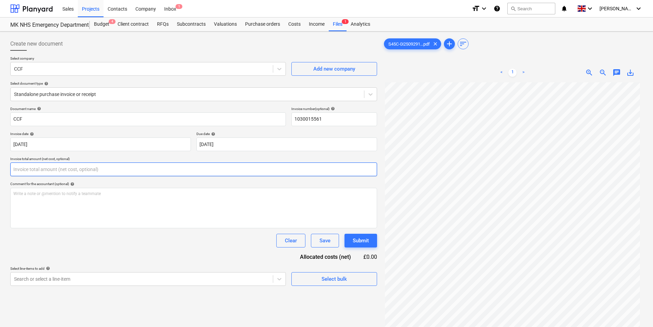
click at [151, 174] on input "text" at bounding box center [193, 169] width 367 height 14
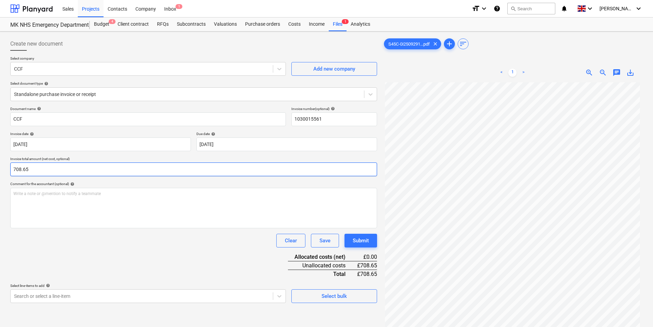
type input "708.65"
drag, startPoint x: 92, startPoint y: 276, endPoint x: 92, endPoint y: 271, distance: 5.1
click at [92, 274] on div "Document name help CCF Invoice number (optional) help 1030015561 Invoice date h…" at bounding box center [193, 205] width 367 height 196
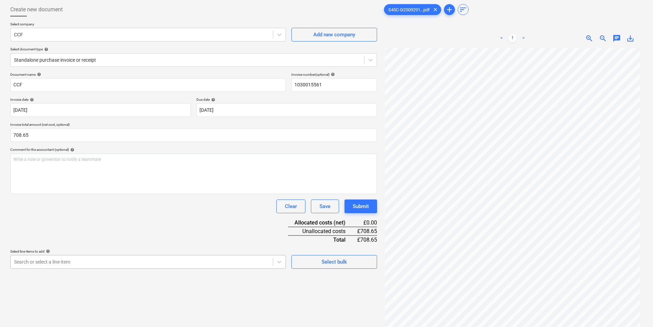
click at [86, 260] on body "Sales Projects Contacts Company Inbox 1 format_size keyboard_arrow_down help se…" at bounding box center [326, 129] width 653 height 327
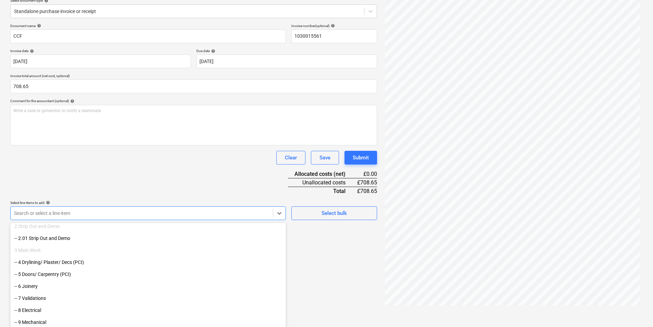
scroll to position [69, 0]
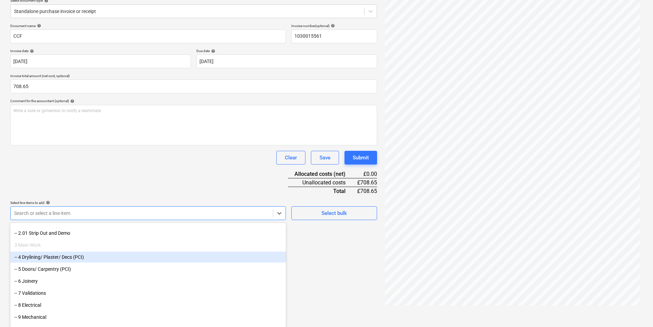
click at [85, 258] on div "-- 4 Drylining/ Plaster/ Decs (PCI)" at bounding box center [147, 256] width 275 height 11
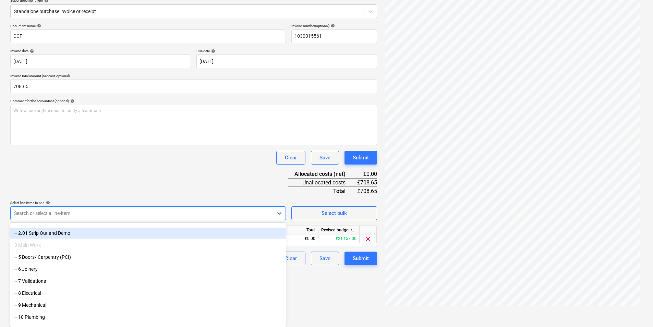
click at [124, 204] on div "Document name help CCF Invoice number (optional) help 1030015561 Invoice date h…" at bounding box center [193, 145] width 367 height 242
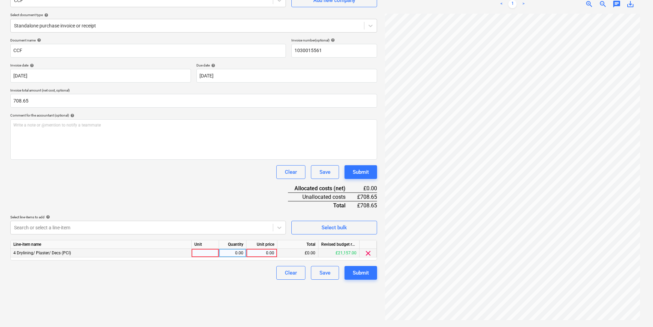
click at [205, 250] on div at bounding box center [205, 253] width 27 height 9
type input "1"
type input "708.65"
click at [210, 297] on div "Create new document Select company CCF Add new company Select document type hel…" at bounding box center [194, 145] width 372 height 358
click at [362, 271] on div "Submit" at bounding box center [361, 272] width 16 height 9
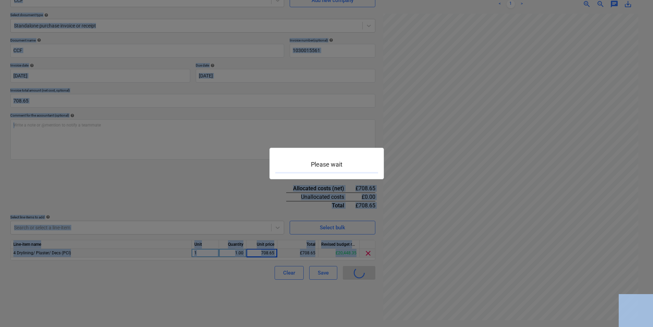
click at [362, 271] on div at bounding box center [326, 163] width 653 height 327
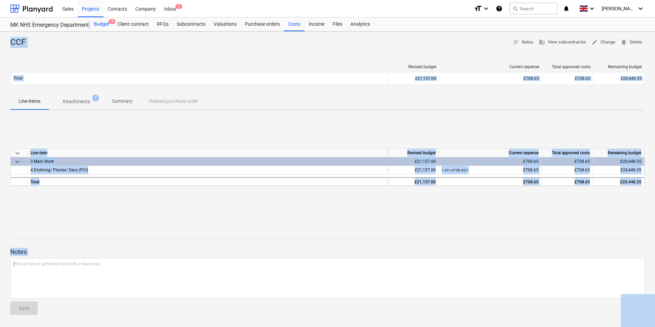
click at [97, 24] on div "Budget 4" at bounding box center [102, 24] width 24 height 14
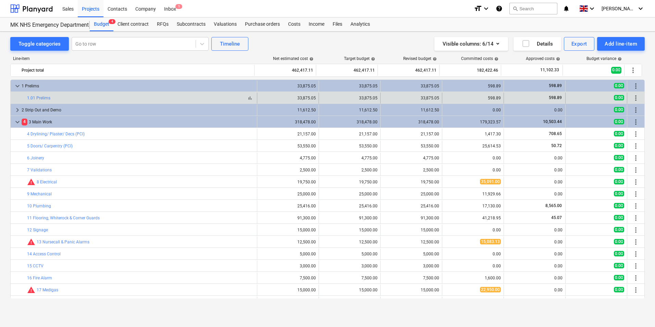
click at [125, 98] on div "bar_chart 1.01 Prelims" at bounding box center [140, 98] width 227 height 5
click at [36, 96] on link "1.01 Prelims" at bounding box center [38, 98] width 23 height 5
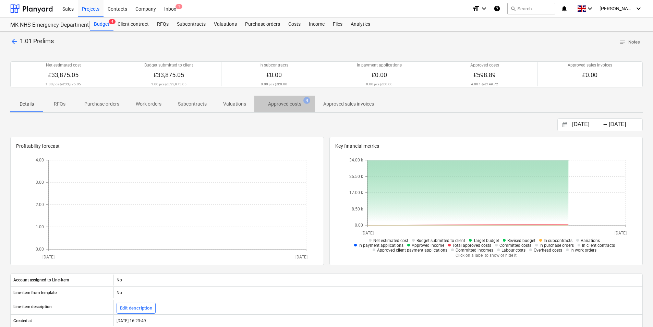
click at [281, 108] on span "Approved costs 4" at bounding box center [284, 104] width 61 height 12
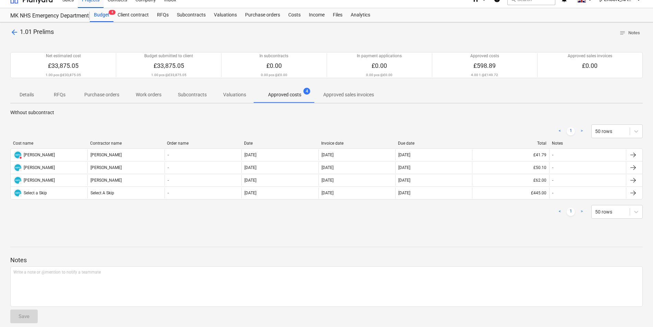
scroll to position [16, 0]
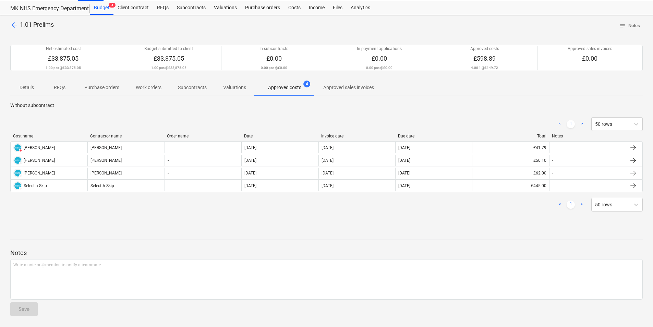
click at [225, 83] on span "Valuations" at bounding box center [234, 87] width 39 height 11
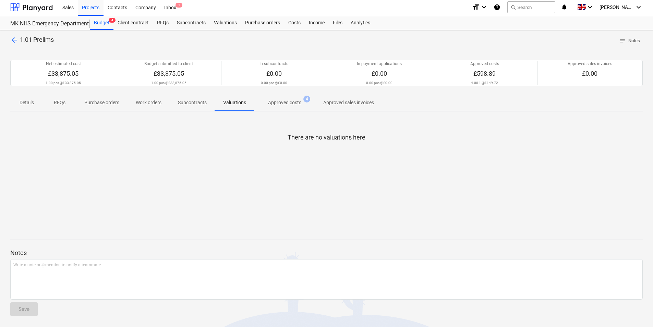
scroll to position [1, 0]
click at [282, 111] on div "Details RFQs Purchase orders Work orders Subcontracts Valuations Approved costs…" at bounding box center [326, 102] width 632 height 17
click at [13, 41] on span "arrow_back" at bounding box center [14, 40] width 8 height 8
